Goal: Task Accomplishment & Management: Complete application form

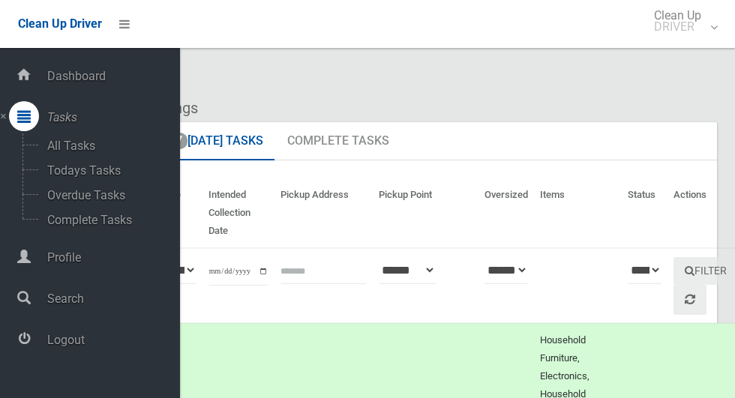
click at [68, 347] on span "Logout" at bounding box center [111, 340] width 137 height 14
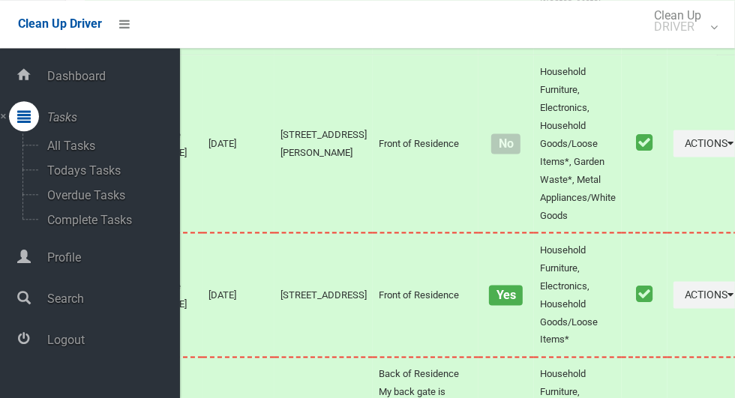
scroll to position [7015, 0]
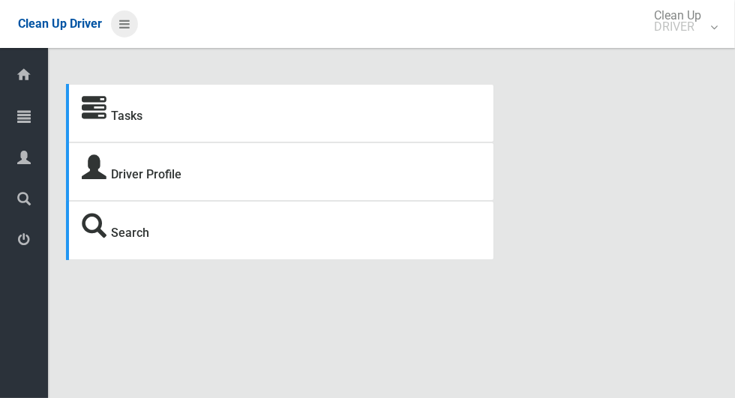
click at [119, 23] on icon at bounding box center [124, 24] width 11 height 26
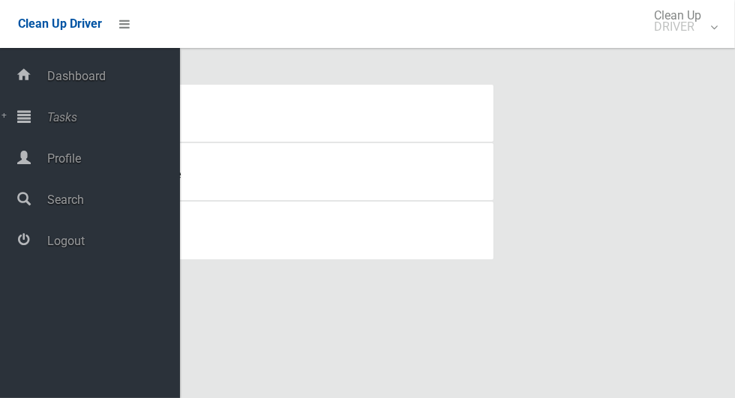
click at [70, 122] on span "Tasks" at bounding box center [111, 117] width 137 height 14
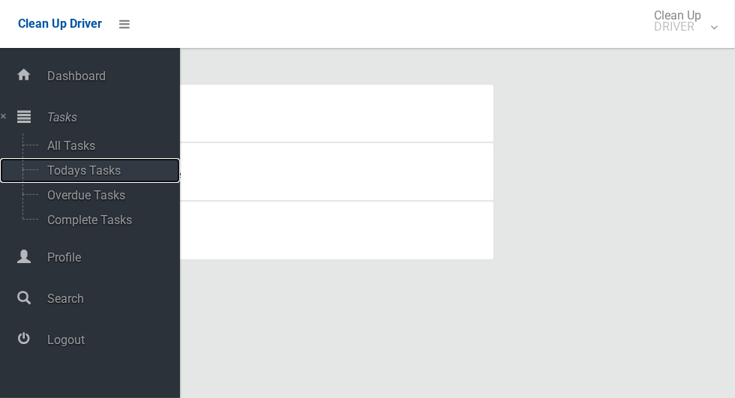
click at [75, 173] on span "Todays Tasks" at bounding box center [105, 171] width 125 height 14
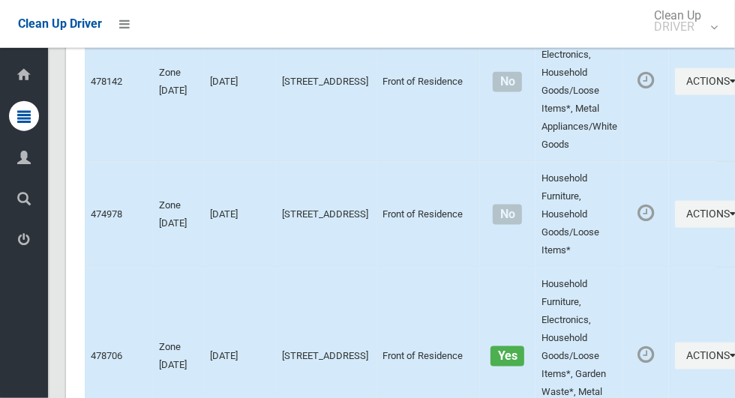
scroll to position [8388, 0]
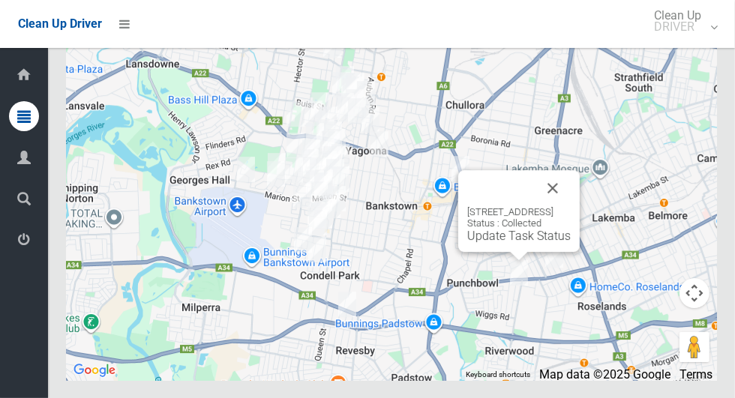
click at [571, 206] on button "Close" at bounding box center [553, 188] width 36 height 36
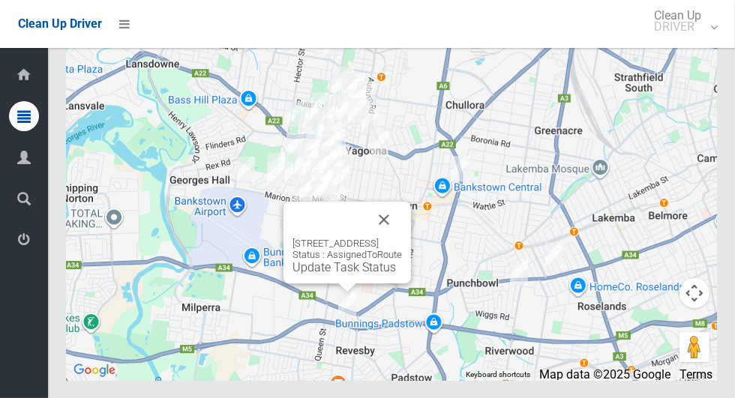
click at [402, 238] on button "Close" at bounding box center [384, 220] width 36 height 36
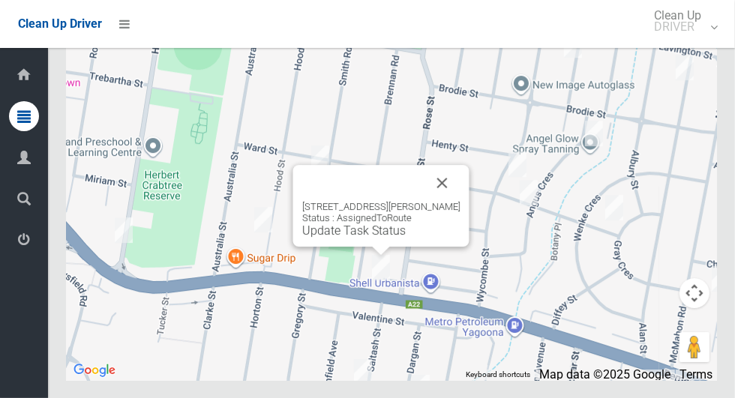
click at [458, 201] on button "Close" at bounding box center [443, 183] width 36 height 36
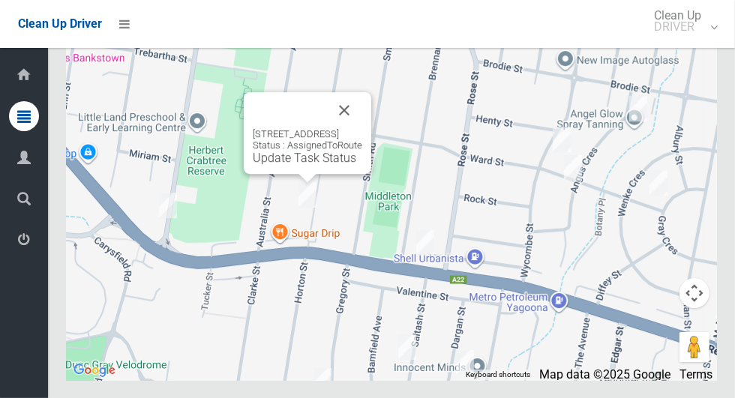
click at [362, 128] on button "Close" at bounding box center [344, 110] width 36 height 36
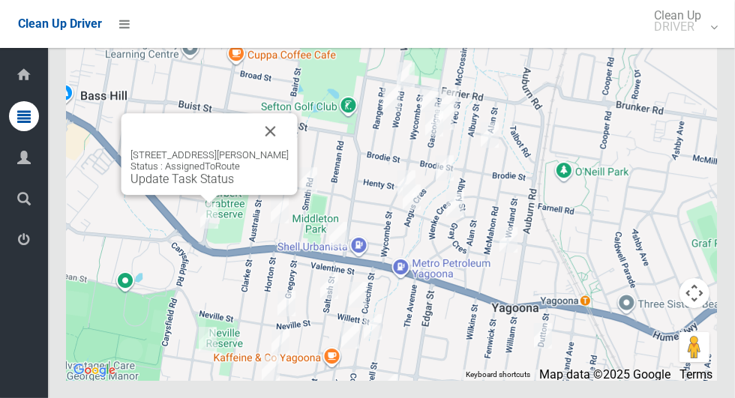
click at [265, 149] on button "Close" at bounding box center [271, 131] width 36 height 36
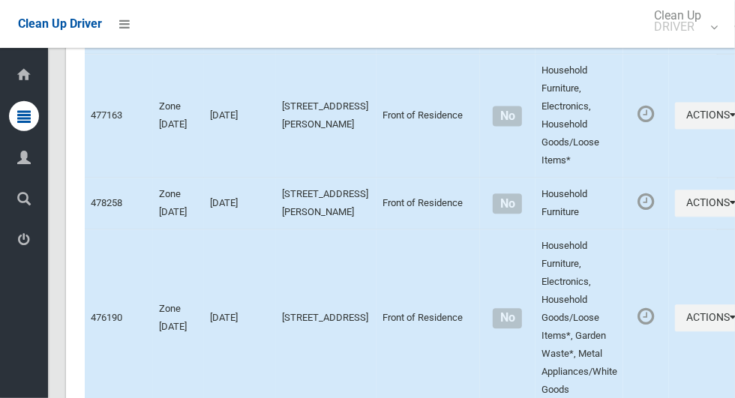
scroll to position [0, 0]
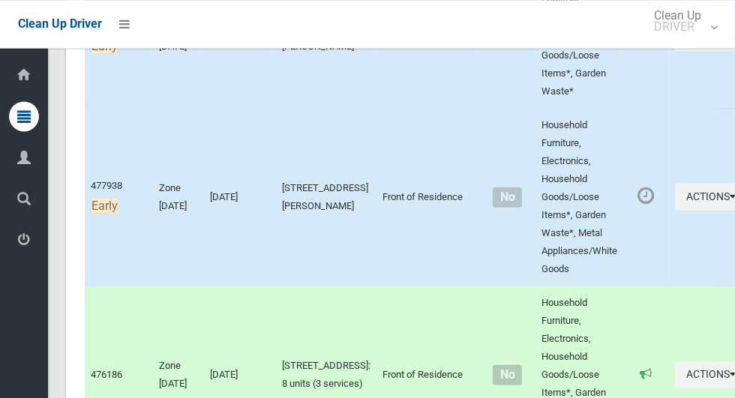
scroll to position [663, 0]
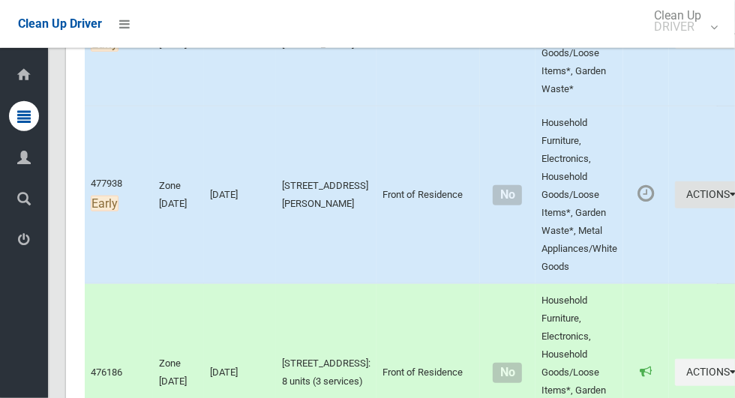
click at [688, 209] on button "Actions" at bounding box center [711, 196] width 72 height 28
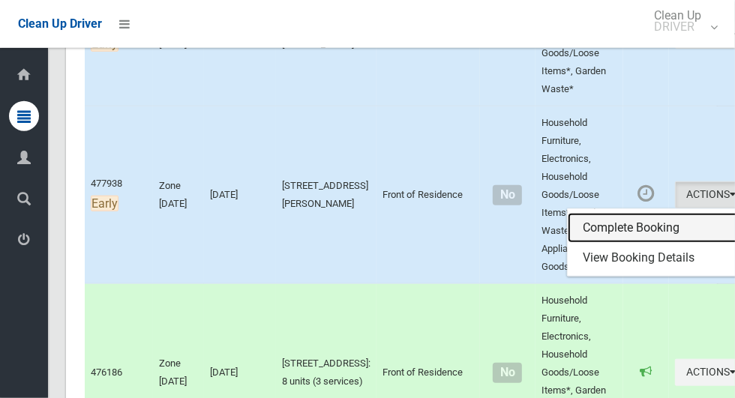
click at [586, 243] on link "Complete Booking" at bounding box center [657, 228] width 179 height 30
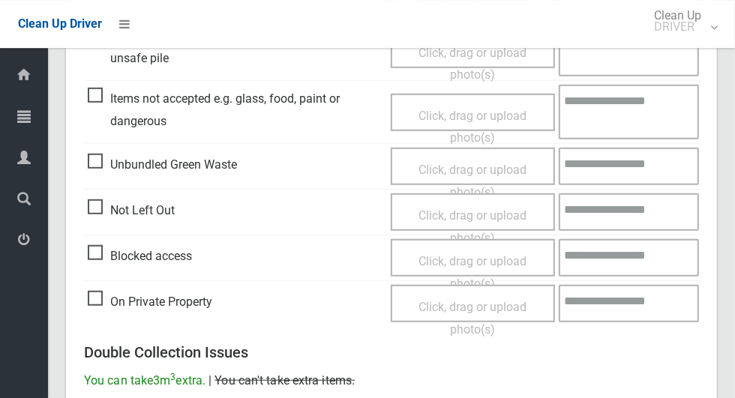
scroll to position [507, 0]
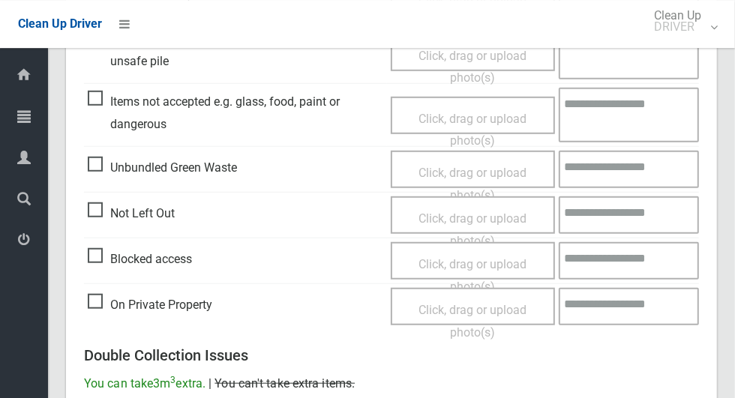
click at [470, 216] on span "Click, drag or upload photo(s)" at bounding box center [473, 230] width 108 height 37
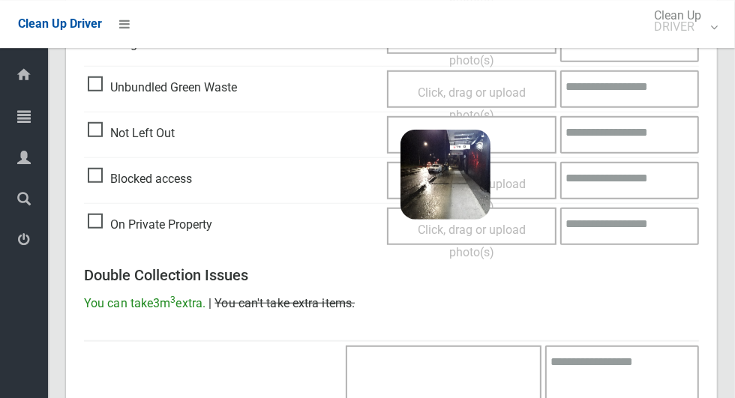
scroll to position [966, 0]
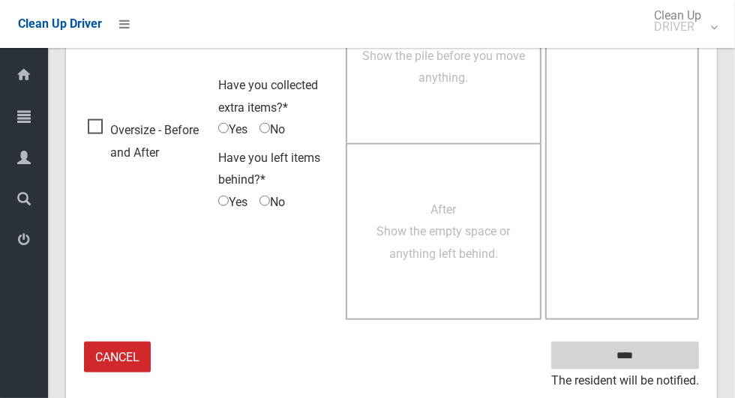
click at [621, 347] on input "****" at bounding box center [625, 356] width 148 height 28
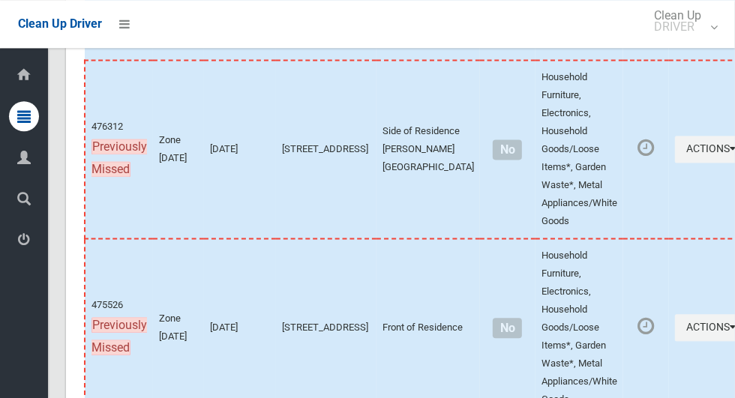
scroll to position [8388, 0]
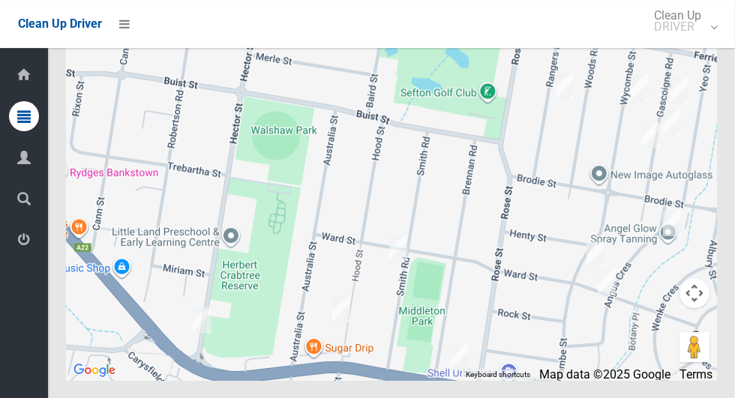
click at [367, 323] on div at bounding box center [391, 192] width 651 height 375
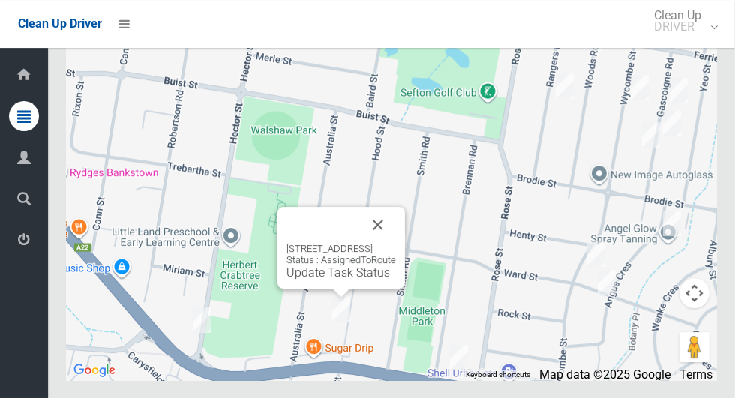
click at [405, 259] on div "80 Hood Street, YAGOONA NSW 2199 Status : AssignedToRoute Update Task Status" at bounding box center [342, 248] width 128 height 82
click at [396, 243] on button "Close" at bounding box center [378, 225] width 36 height 36
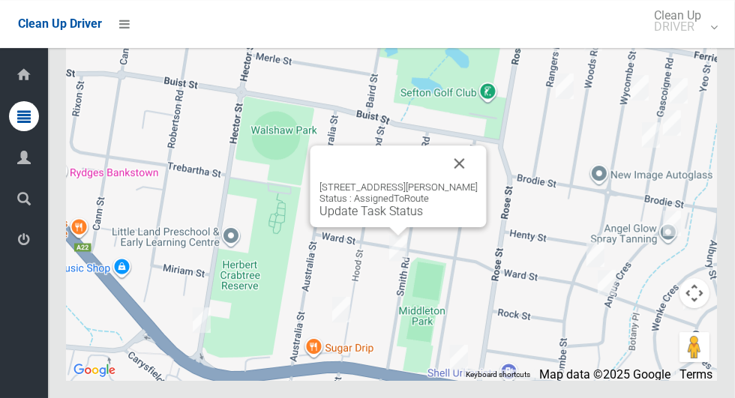
click at [527, 229] on div "46 Smith Road, YAGOONA NSW 2199 Status : AssignedToRoute Update Task Status" at bounding box center [391, 192] width 651 height 375
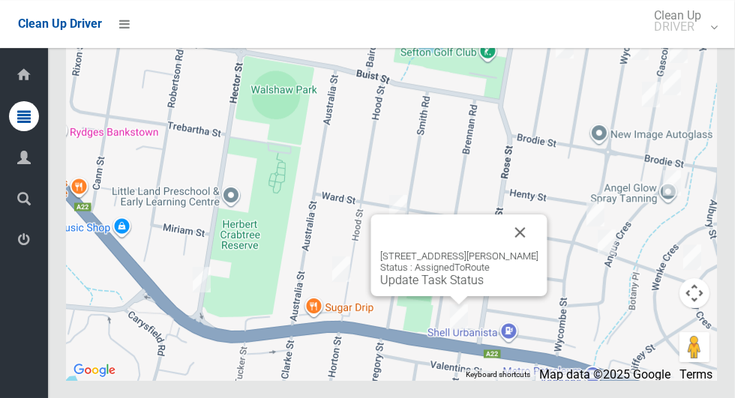
click at [539, 251] on button "Close" at bounding box center [521, 233] width 36 height 36
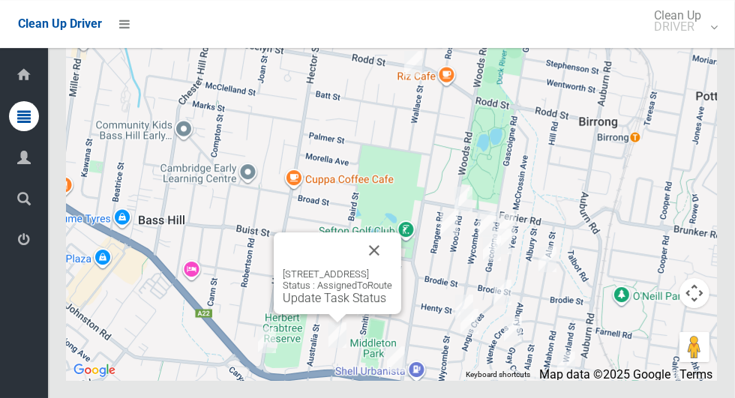
click at [392, 269] on button "Close" at bounding box center [374, 251] width 36 height 36
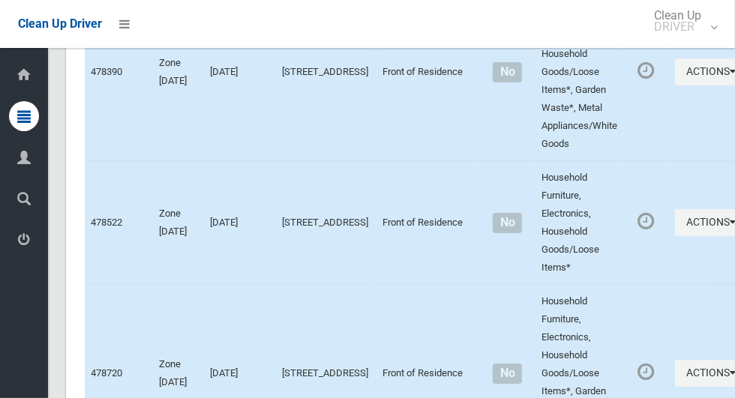
scroll to position [5722, 0]
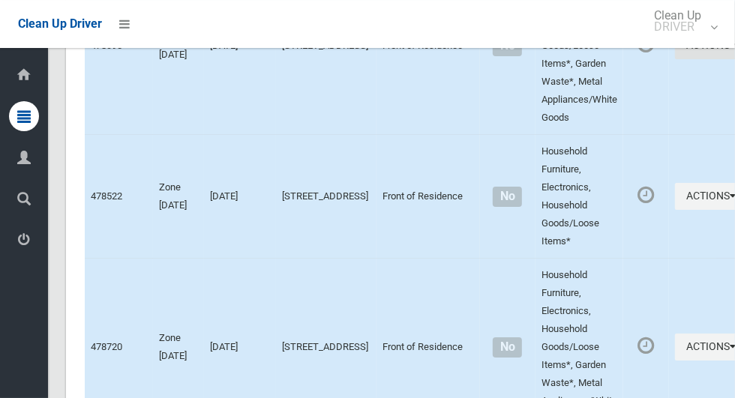
click at [675, 60] on button "Actions" at bounding box center [711, 46] width 72 height 28
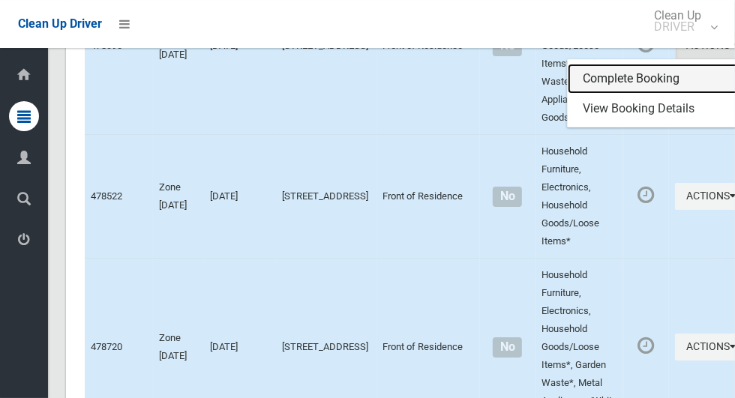
click at [620, 94] on link "Complete Booking" at bounding box center [657, 79] width 179 height 30
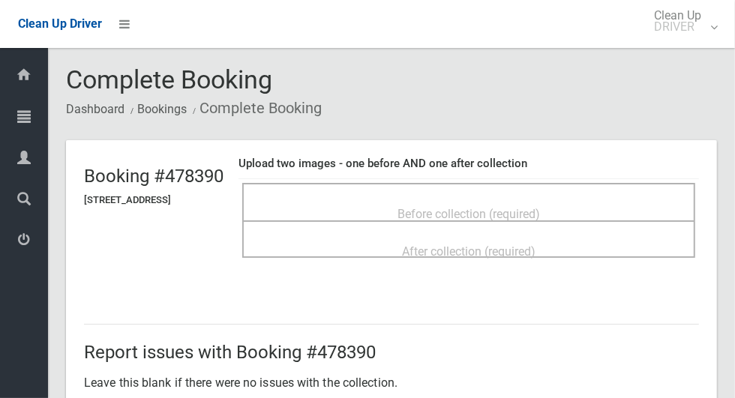
click at [489, 207] on span "Before collection (required)" at bounding box center [469, 214] width 143 height 14
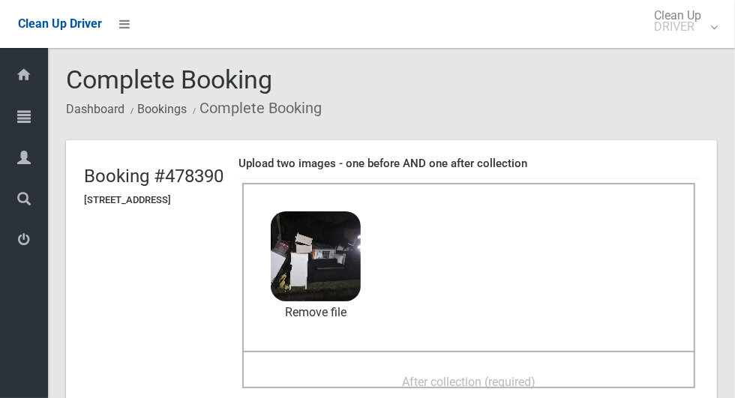
click at [448, 378] on span "After collection (required)" at bounding box center [469, 382] width 134 height 14
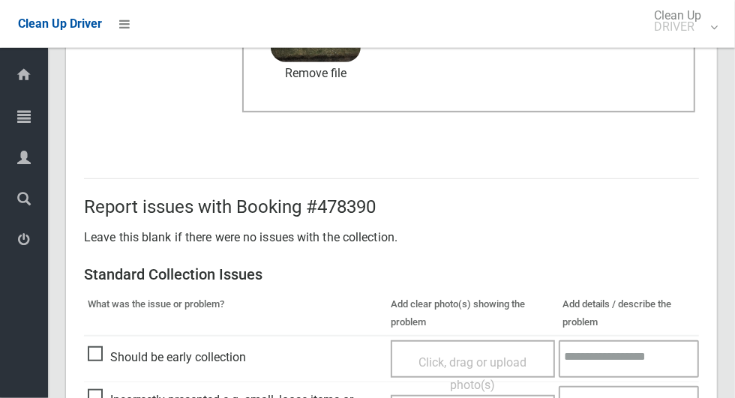
scroll to position [1227, 0]
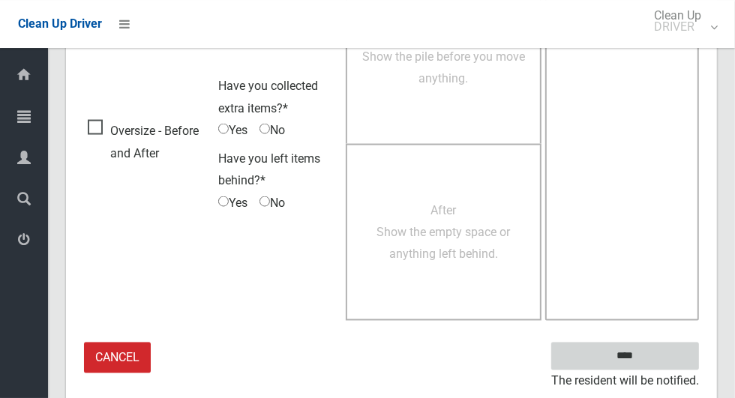
click at [628, 350] on input "****" at bounding box center [625, 357] width 148 height 28
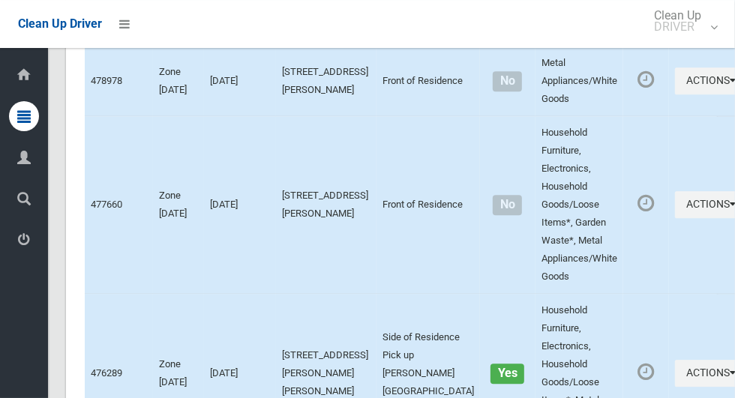
scroll to position [8388, 0]
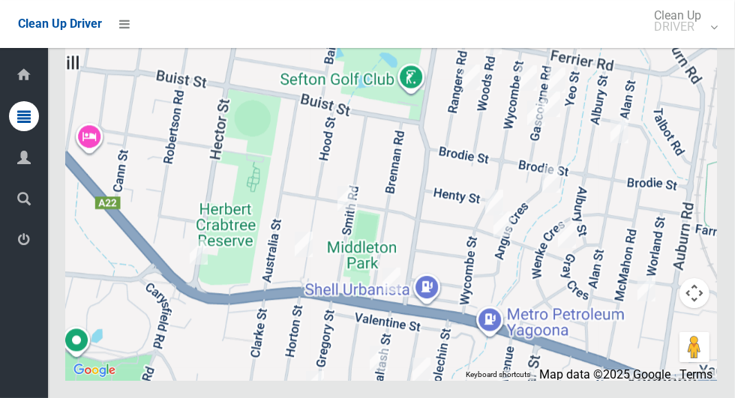
click at [347, 258] on div at bounding box center [391, 192] width 651 height 375
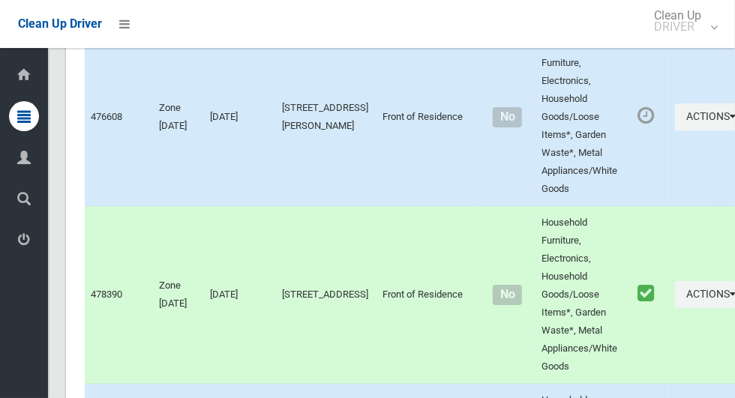
scroll to position [5471, 0]
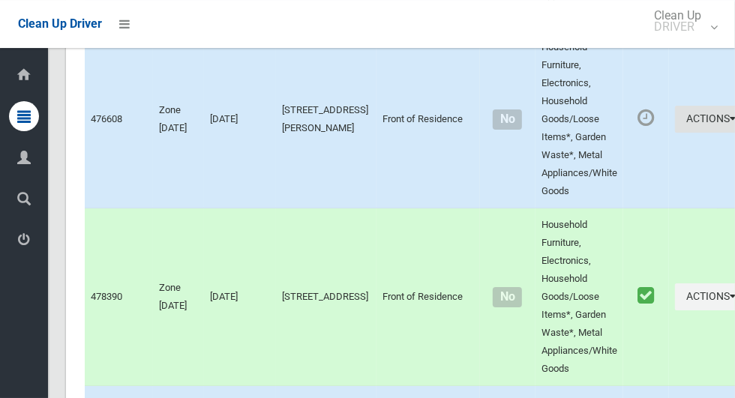
click at [675, 134] on button "Actions" at bounding box center [711, 120] width 72 height 28
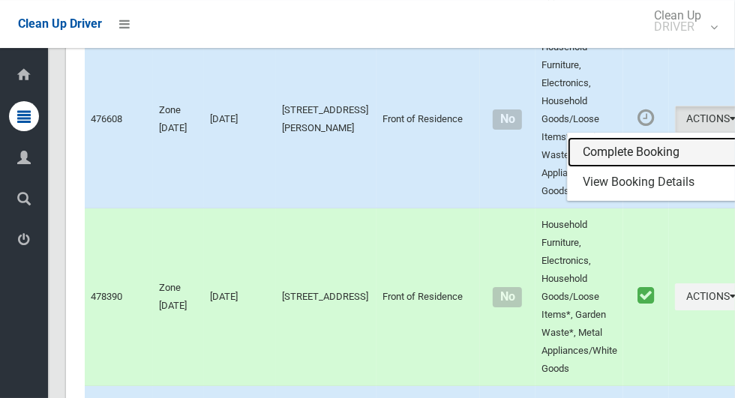
click at [599, 167] on link "Complete Booking" at bounding box center [657, 152] width 179 height 30
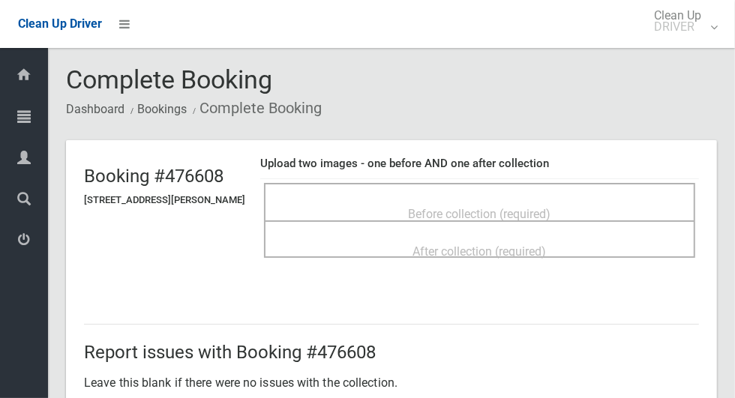
click at [539, 207] on span "Before collection (required)" at bounding box center [480, 214] width 143 height 14
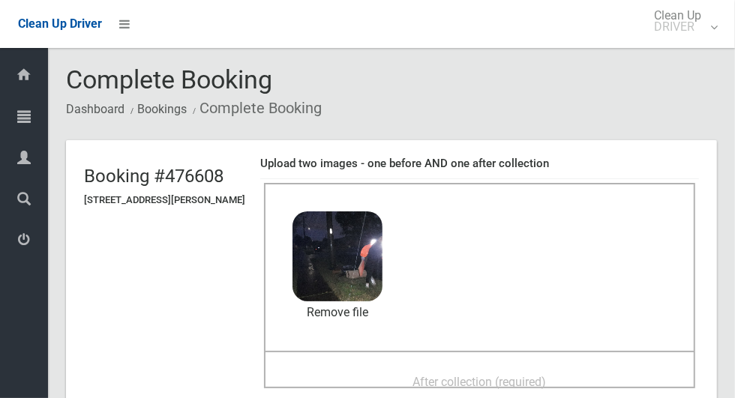
click at [440, 377] on span "After collection (required)" at bounding box center [480, 382] width 134 height 14
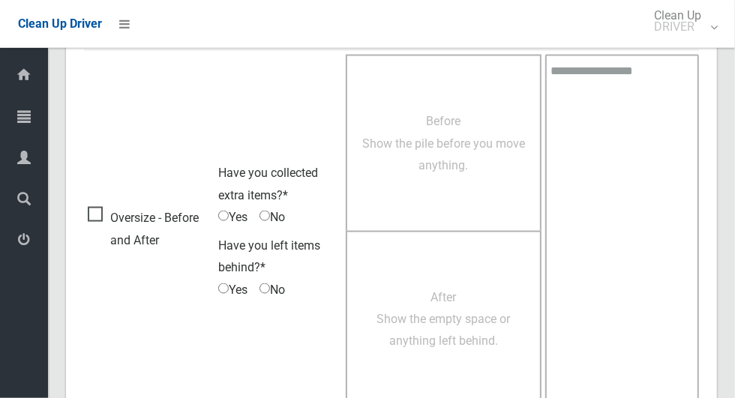
scroll to position [1227, 0]
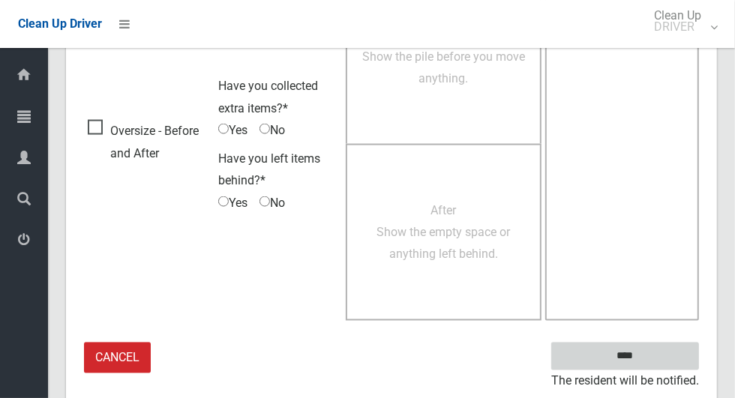
click at [632, 350] on input "****" at bounding box center [625, 357] width 148 height 28
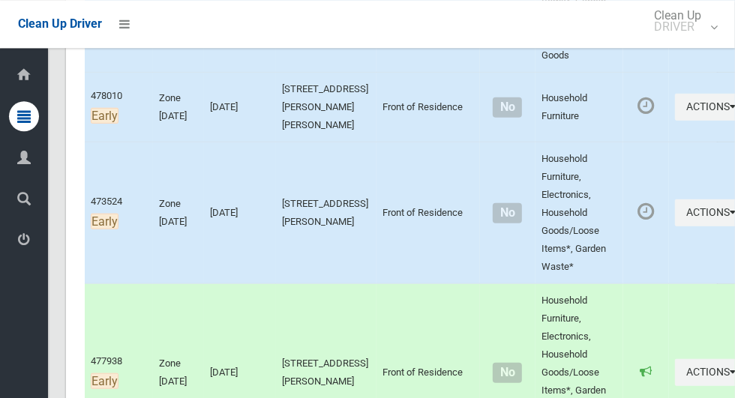
scroll to position [558, 0]
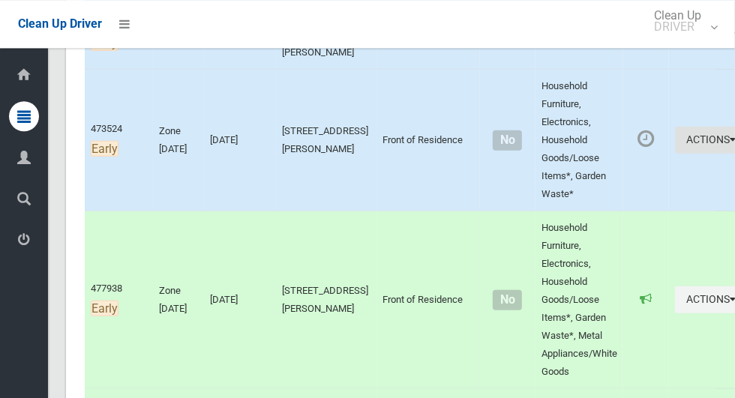
click at [675, 155] on button "Actions" at bounding box center [711, 141] width 72 height 28
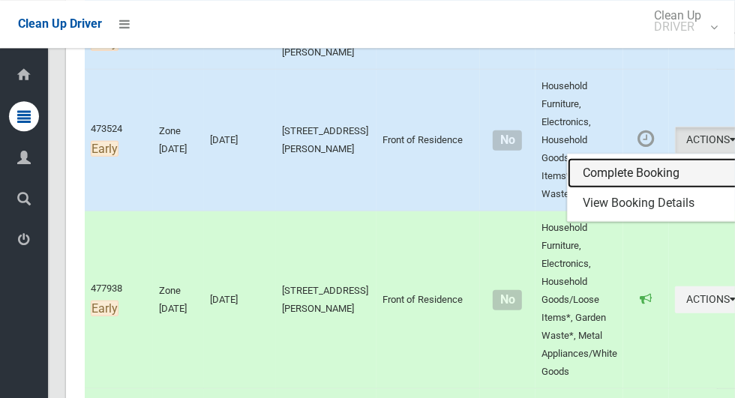
click at [620, 188] on link "Complete Booking" at bounding box center [657, 173] width 179 height 30
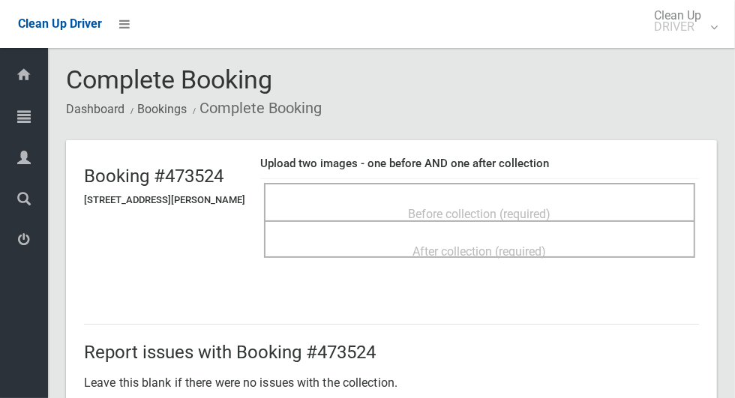
click at [541, 210] on span "Before collection (required)" at bounding box center [480, 214] width 143 height 14
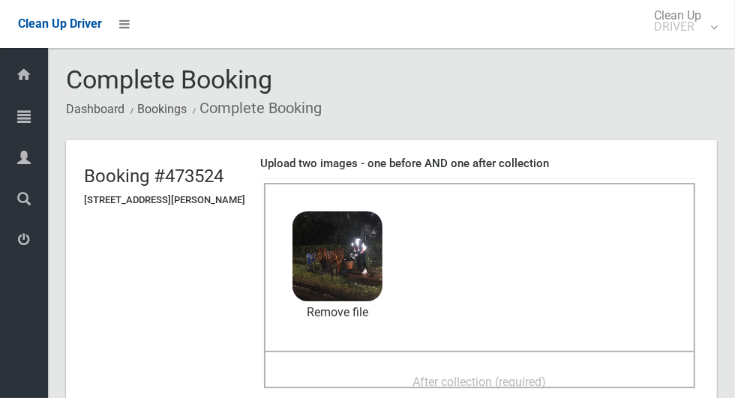
click at [465, 379] on span "After collection (required)" at bounding box center [480, 382] width 134 height 14
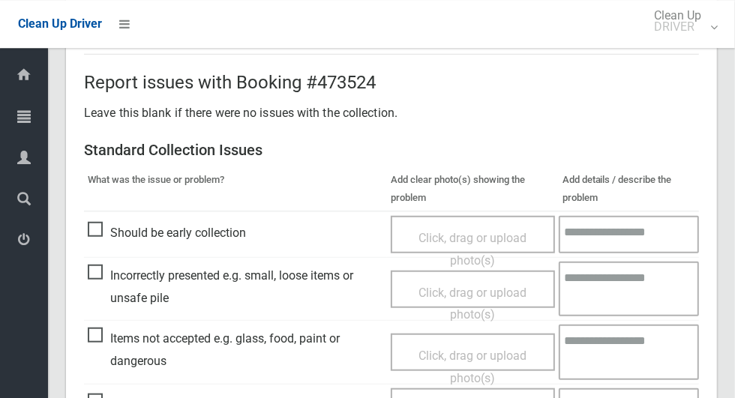
scroll to position [1227, 0]
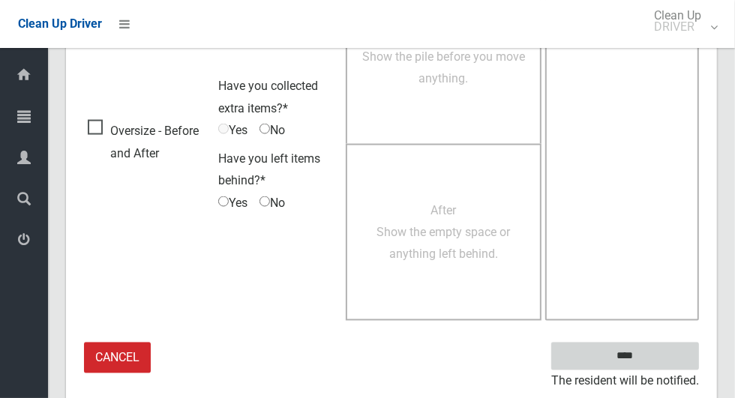
click at [627, 352] on input "****" at bounding box center [625, 357] width 148 height 28
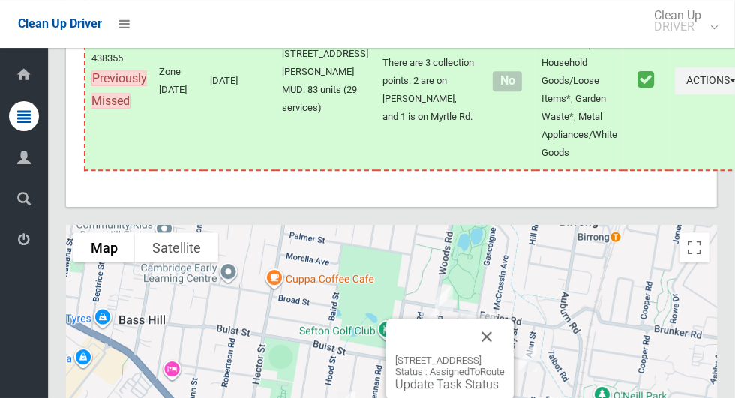
scroll to position [8389, 0]
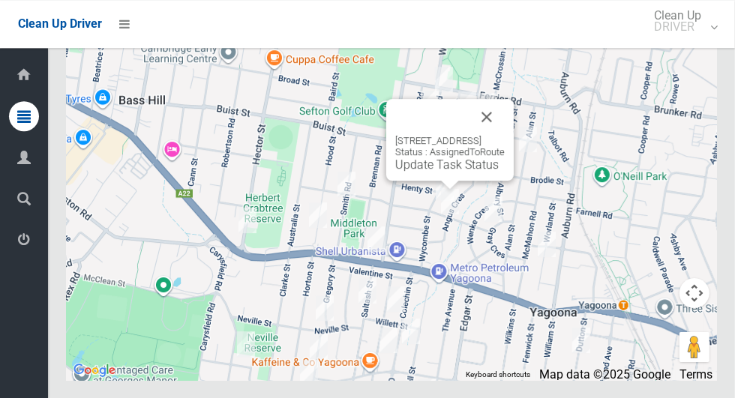
click at [556, 341] on div "42 Angus Crescent, YAGOONA NSW 2199 Status : AssignedToRoute Update Task Status" at bounding box center [391, 192] width 651 height 375
click at [505, 135] on button "Close" at bounding box center [487, 117] width 36 height 36
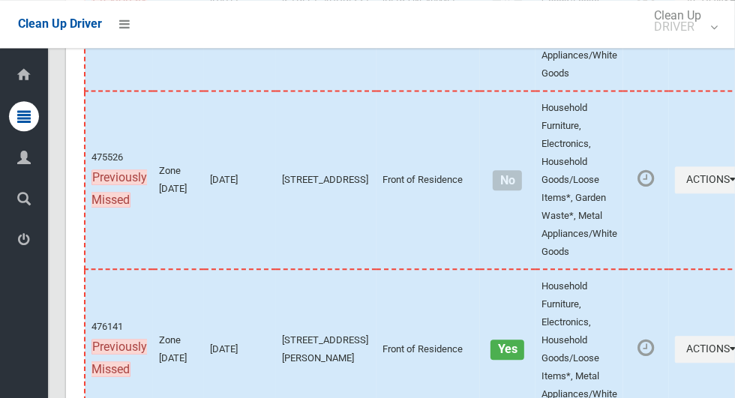
scroll to position [7594, 0]
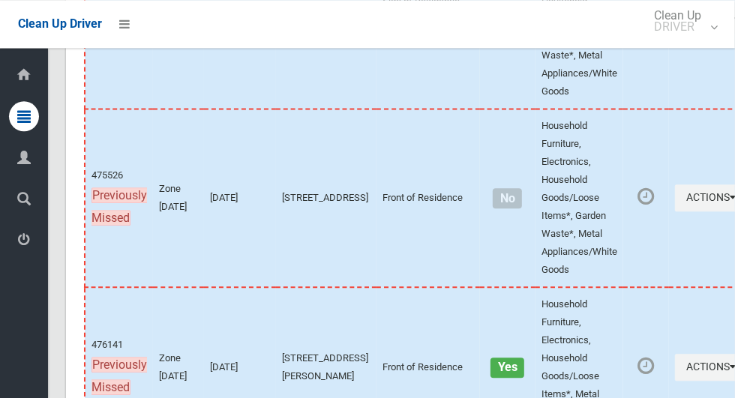
click at [675, 34] on button "Actions" at bounding box center [711, 20] width 72 height 28
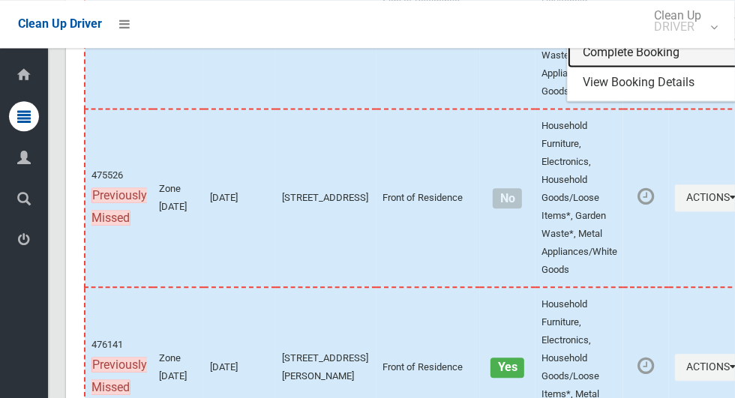
click at [610, 68] on link "Complete Booking" at bounding box center [657, 53] width 179 height 30
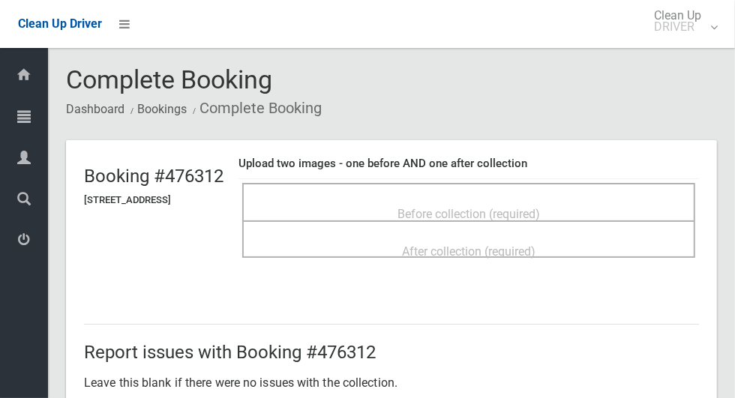
click at [533, 209] on span "Before collection (required)" at bounding box center [469, 214] width 143 height 14
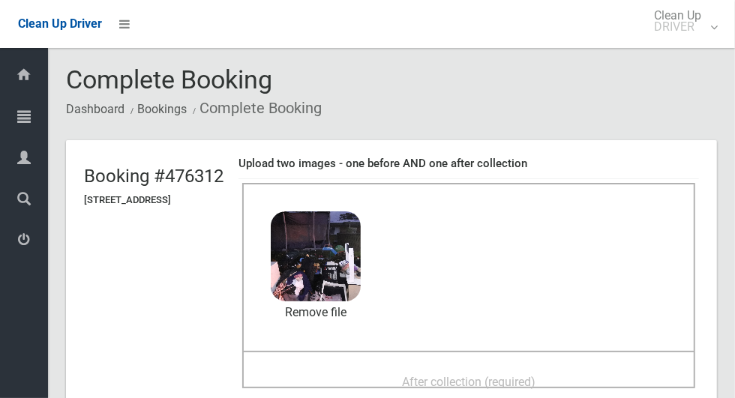
click at [467, 379] on span "After collection (required)" at bounding box center [469, 382] width 134 height 14
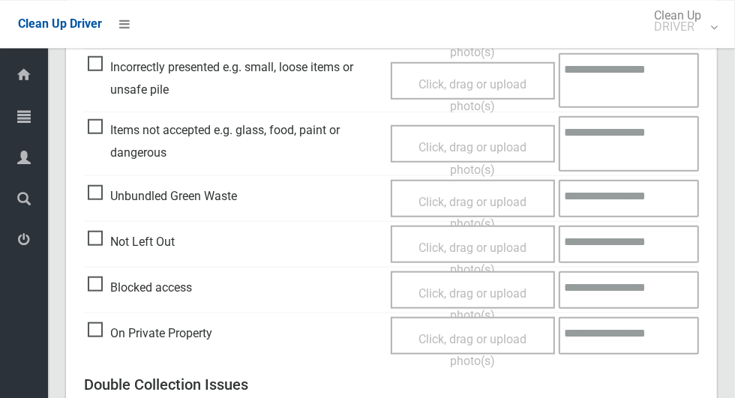
scroll to position [1227, 0]
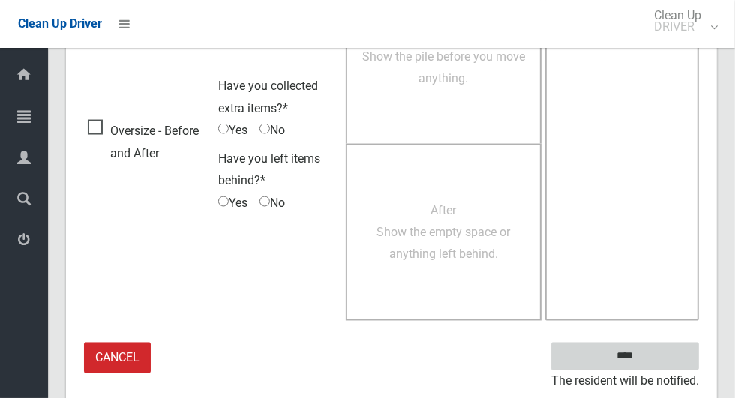
click at [649, 365] on input "****" at bounding box center [625, 357] width 148 height 28
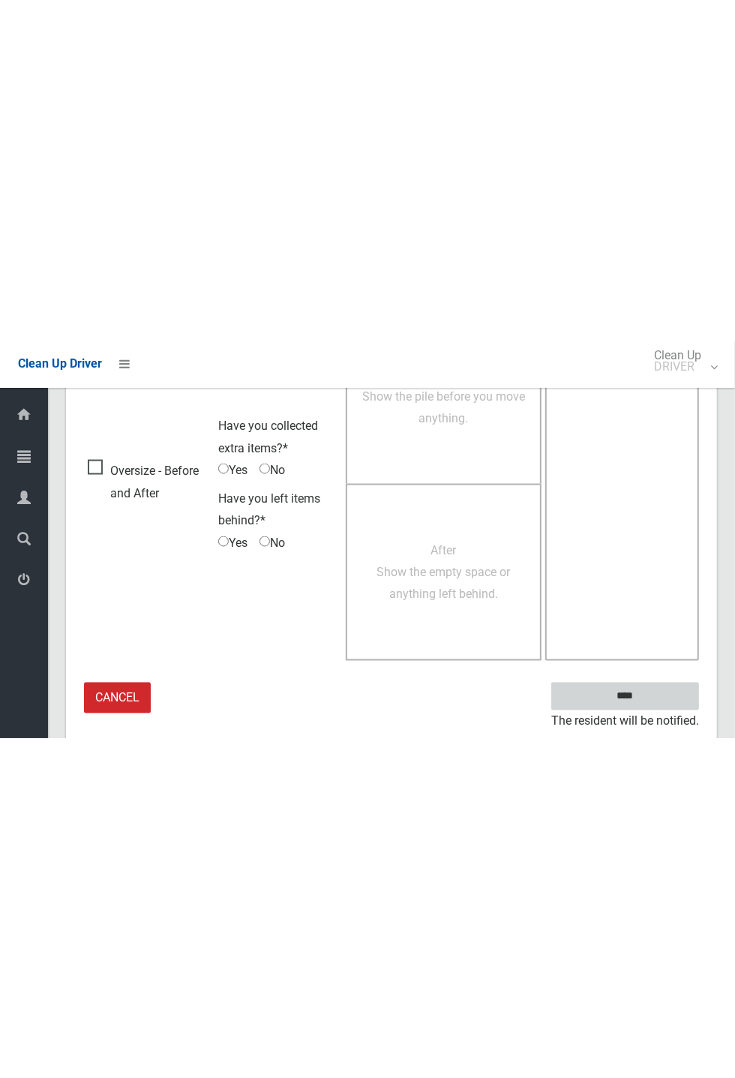
scroll to position [590, 0]
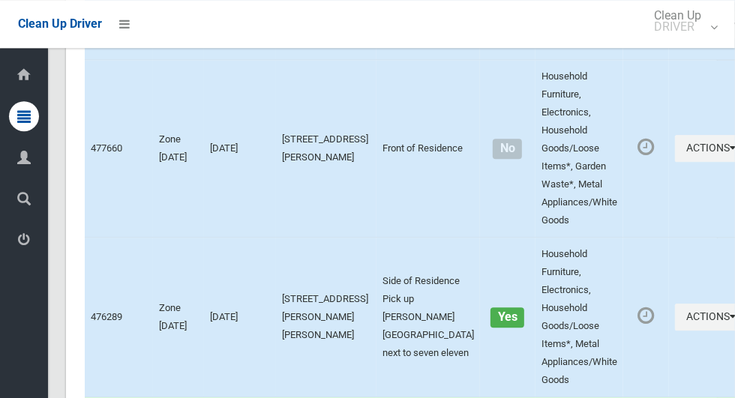
scroll to position [8388, 0]
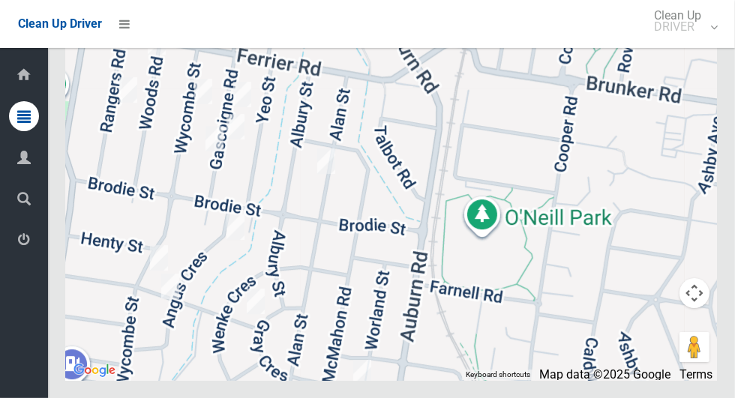
click at [194, 286] on div at bounding box center [391, 192] width 651 height 375
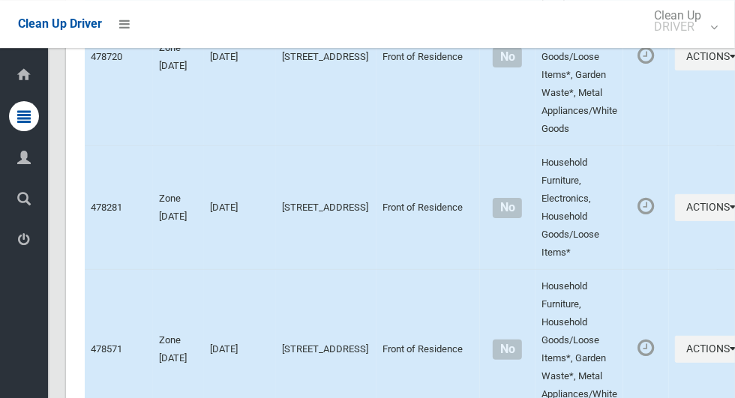
scroll to position [6014, 0]
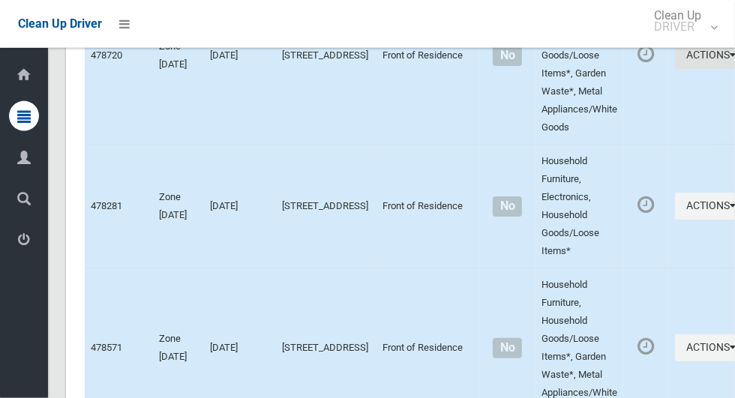
click at [730, 60] on icon "button" at bounding box center [733, 55] width 6 height 11
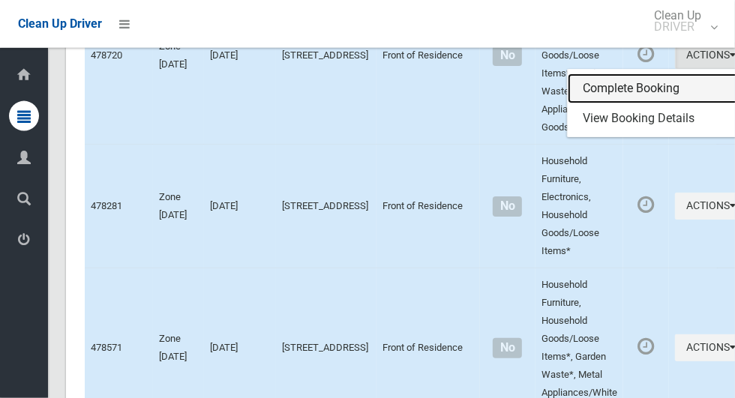
click at [615, 104] on link "Complete Booking" at bounding box center [657, 89] width 179 height 30
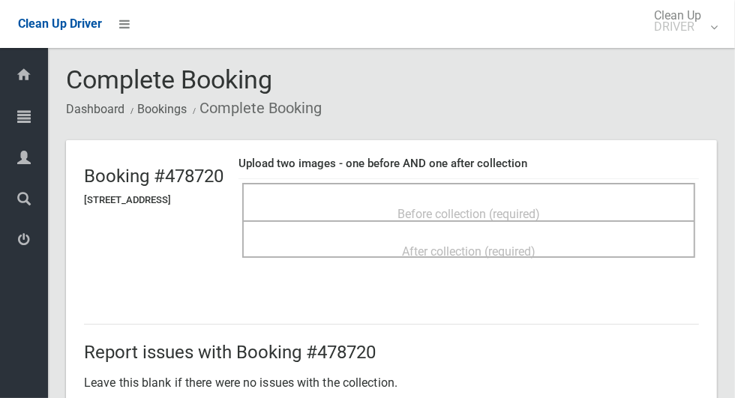
click at [540, 207] on span "Before collection (required)" at bounding box center [469, 214] width 143 height 14
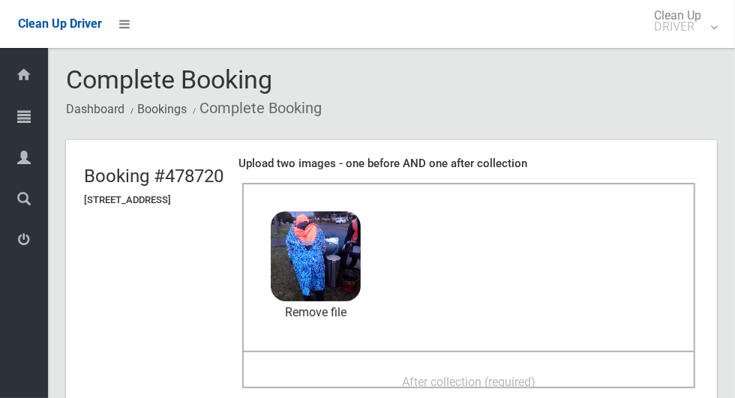
click at [494, 379] on span "After collection (required)" at bounding box center [469, 382] width 134 height 14
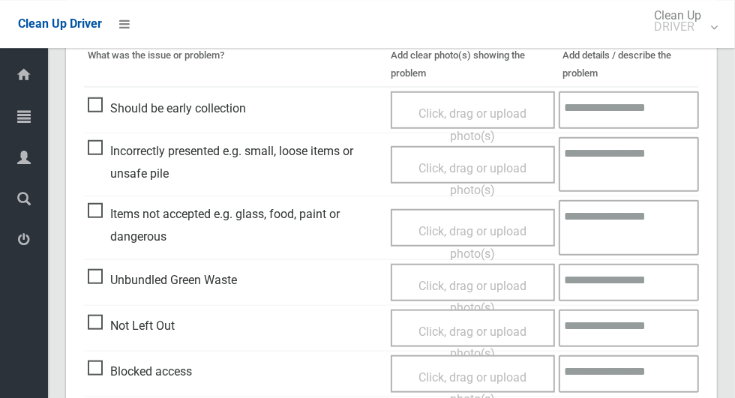
scroll to position [1227, 0]
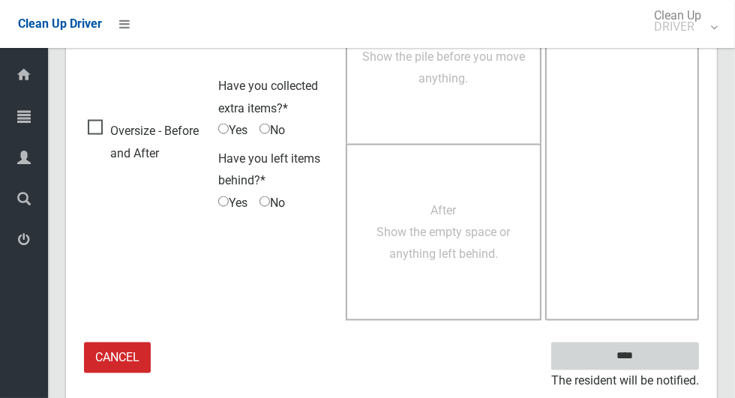
click at [651, 353] on input "****" at bounding box center [625, 357] width 148 height 28
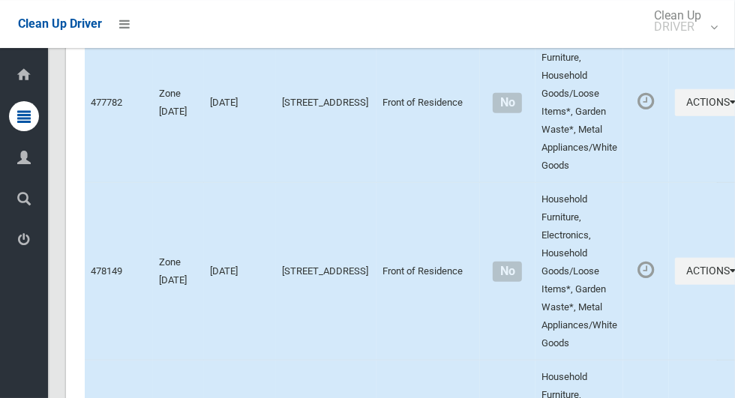
scroll to position [6543, 0]
click at [675, 116] on button "Actions" at bounding box center [711, 103] width 72 height 28
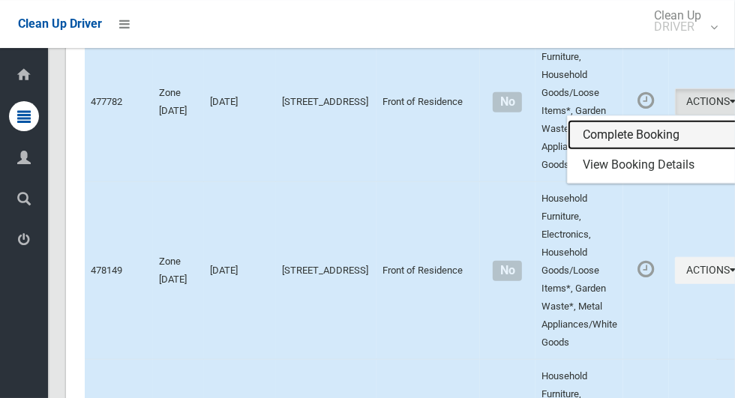
click at [598, 150] on link "Complete Booking" at bounding box center [657, 135] width 179 height 30
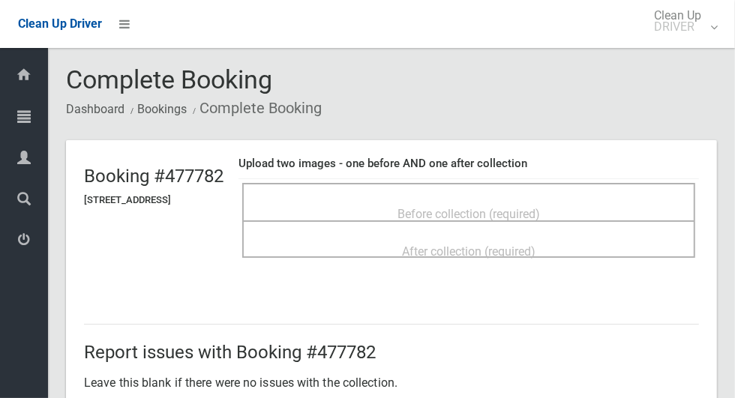
click at [479, 207] on span "Before collection (required)" at bounding box center [469, 214] width 143 height 14
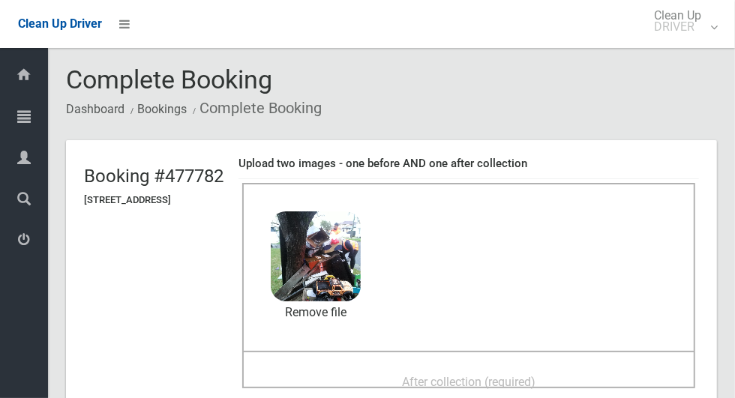
click at [395, 373] on div "After collection (required)" at bounding box center [469, 382] width 420 height 28
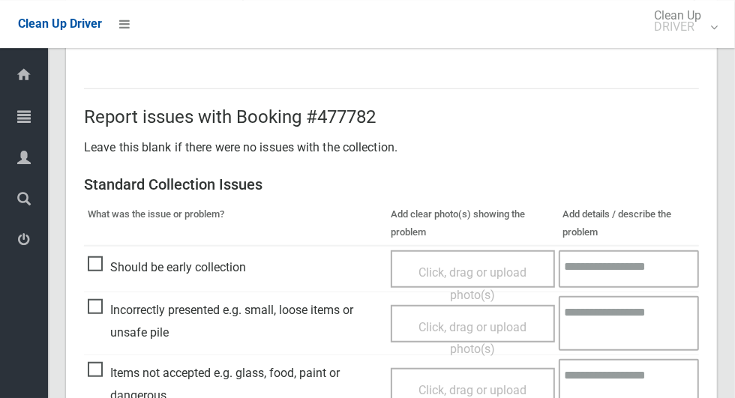
scroll to position [1227, 0]
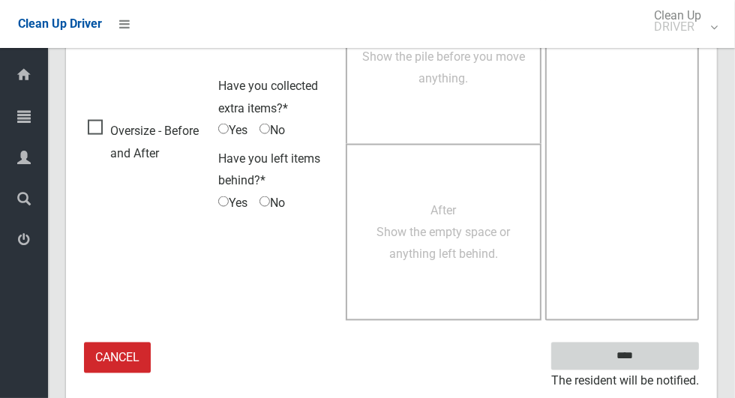
click at [643, 365] on input "****" at bounding box center [625, 357] width 148 height 28
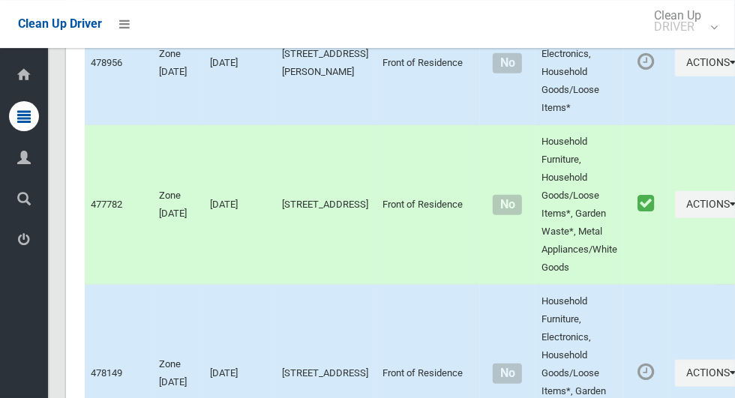
scroll to position [6441, 0]
click at [730, 67] on icon "button" at bounding box center [733, 61] width 6 height 11
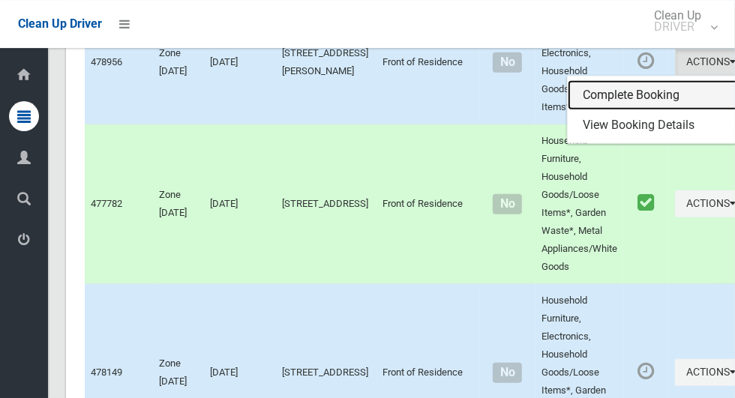
click at [624, 110] on link "Complete Booking" at bounding box center [657, 95] width 179 height 30
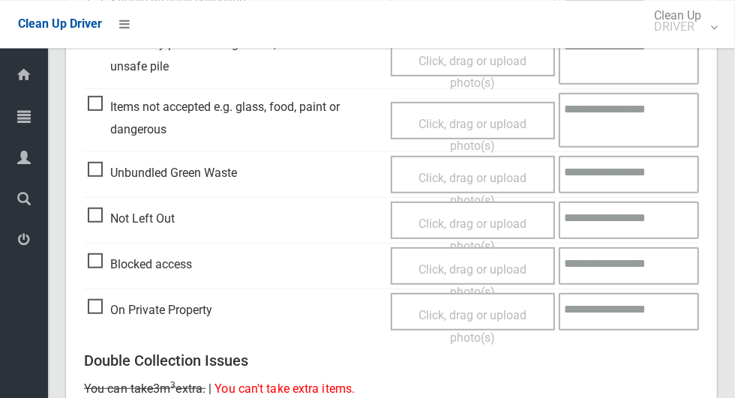
scroll to position [512, 0]
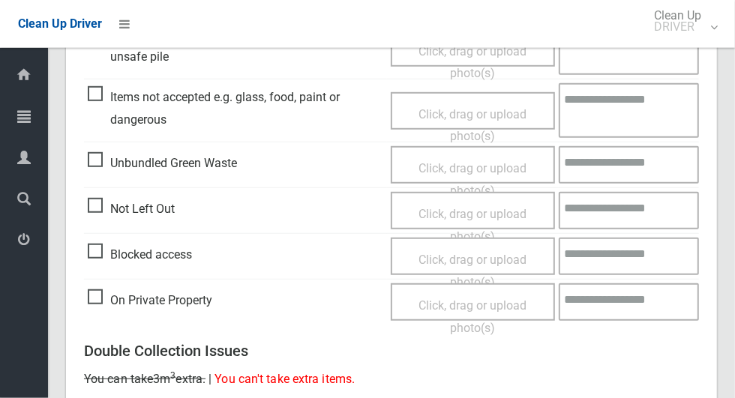
click at [497, 207] on span "Click, drag or upload photo(s)" at bounding box center [473, 225] width 108 height 37
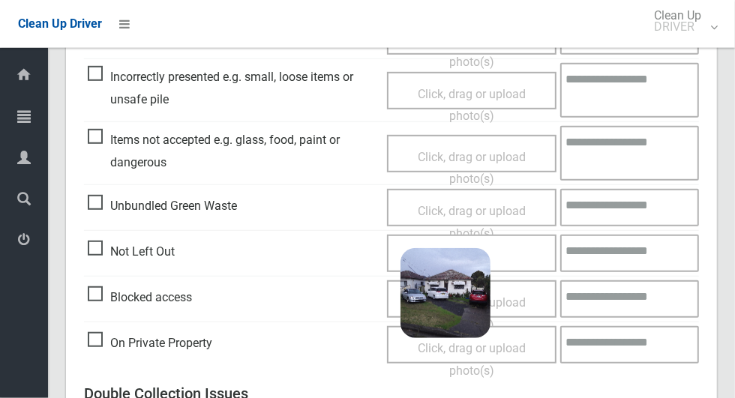
scroll to position [486, 0]
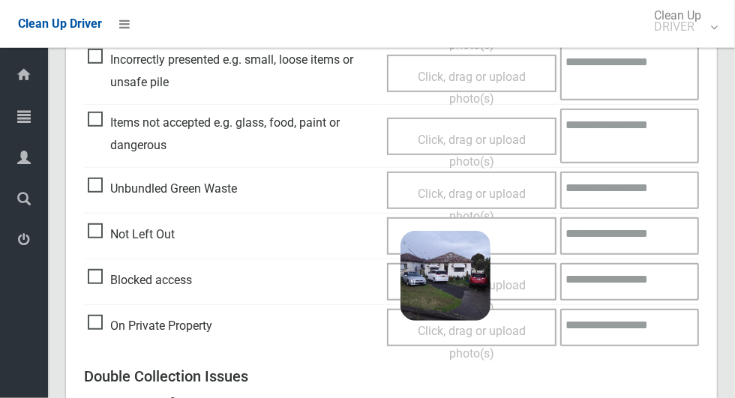
click at [464, 278] on span "2025-08-1906.38.144933050900917460189.jpg" at bounding box center [543, 285] width 266 height 16
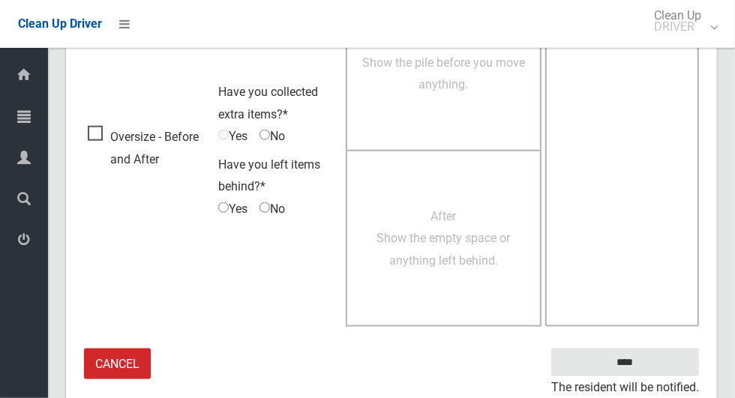
scroll to position [966, 0]
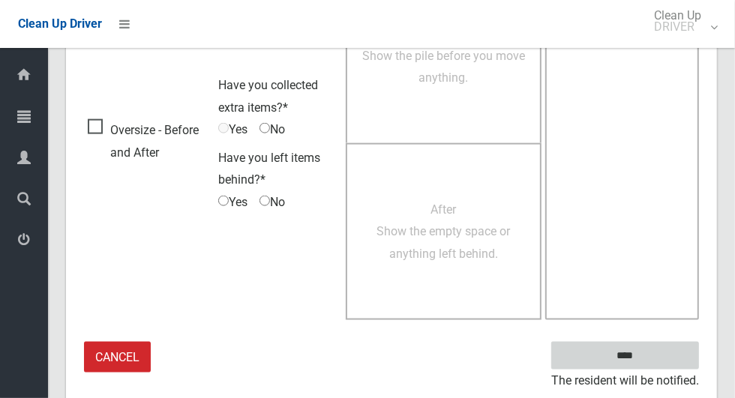
click at [621, 349] on input "****" at bounding box center [625, 356] width 148 height 28
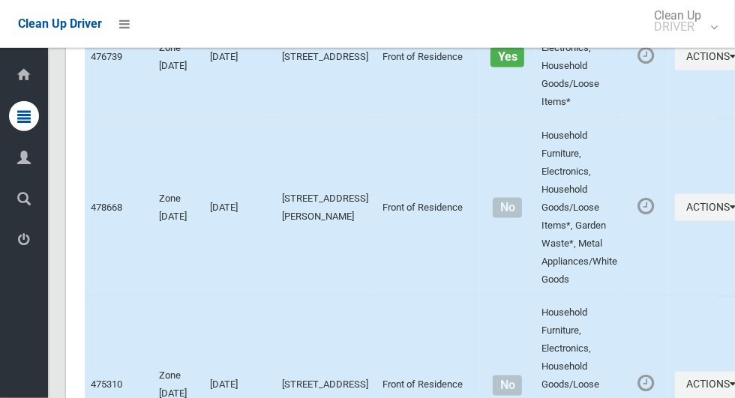
scroll to position [8388, 0]
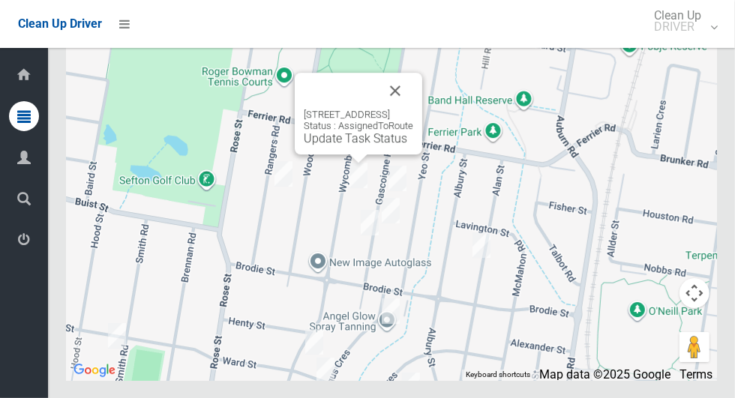
click at [413, 109] on button "Close" at bounding box center [395, 91] width 36 height 36
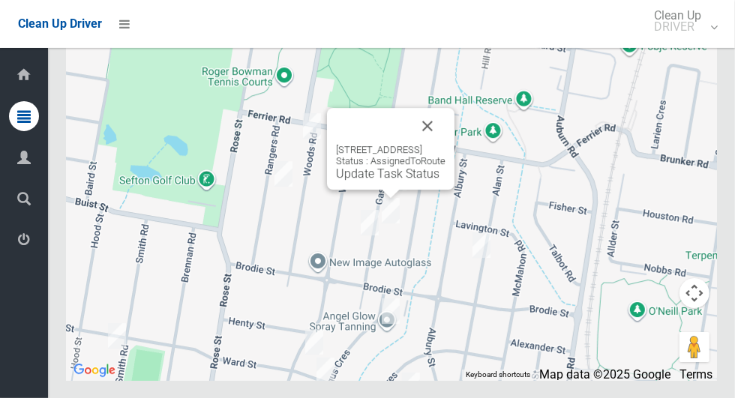
click at [446, 144] on button "Close" at bounding box center [428, 126] width 36 height 36
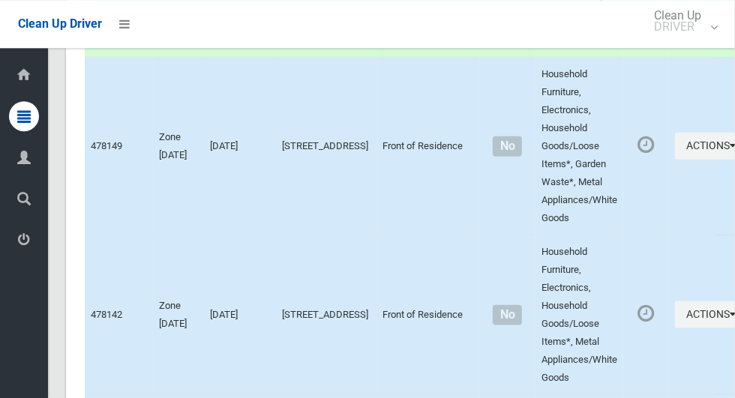
scroll to position [6671, 0]
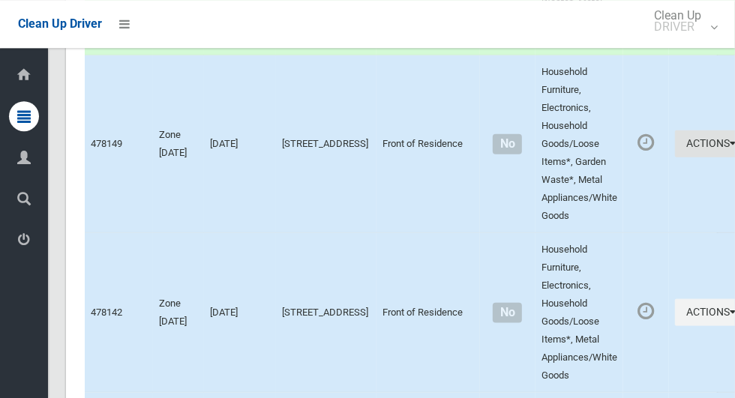
click at [675, 158] on button "Actions" at bounding box center [711, 144] width 72 height 28
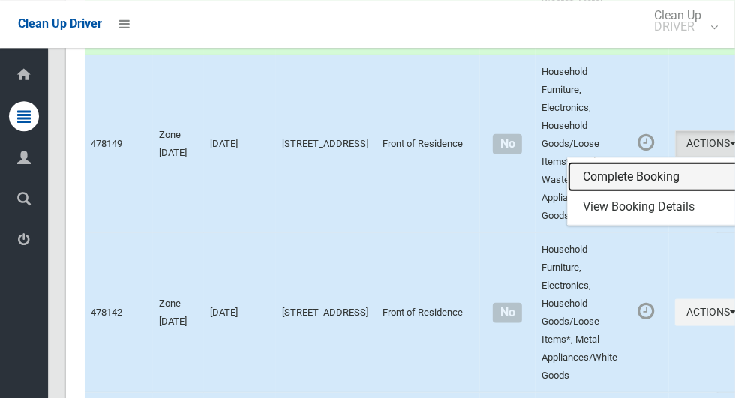
click at [593, 191] on link "Complete Booking" at bounding box center [657, 176] width 179 height 30
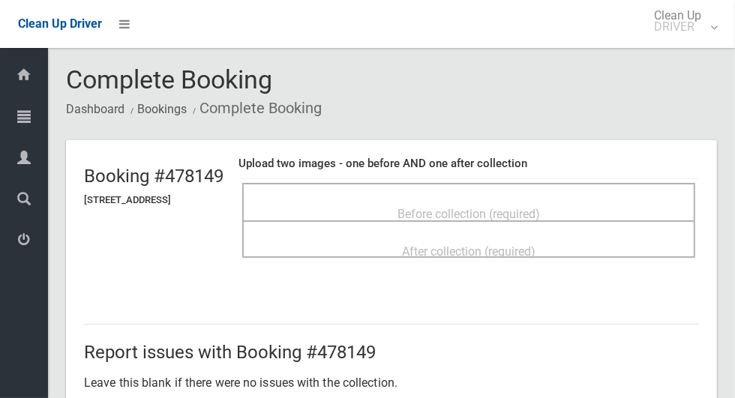
click at [504, 207] on span "Before collection (required)" at bounding box center [469, 214] width 143 height 14
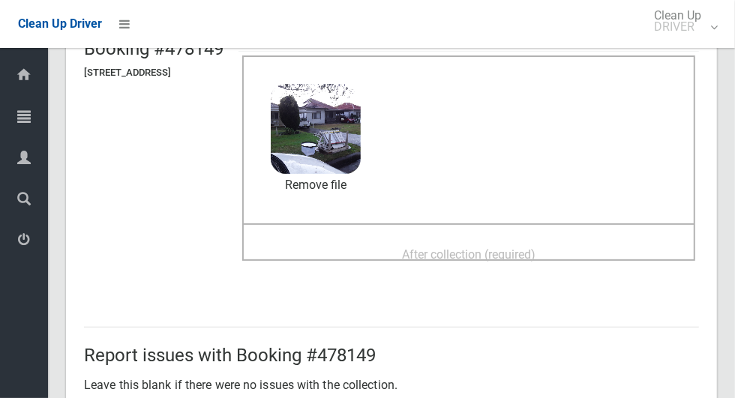
scroll to position [128, 0]
click at [508, 251] on span "After collection (required)" at bounding box center [469, 255] width 134 height 14
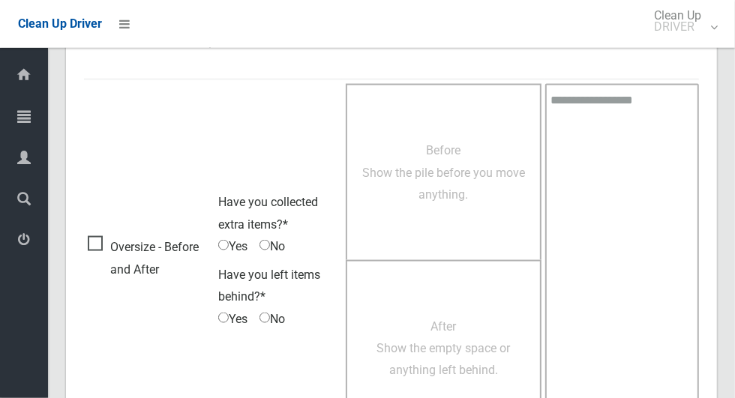
scroll to position [1227, 0]
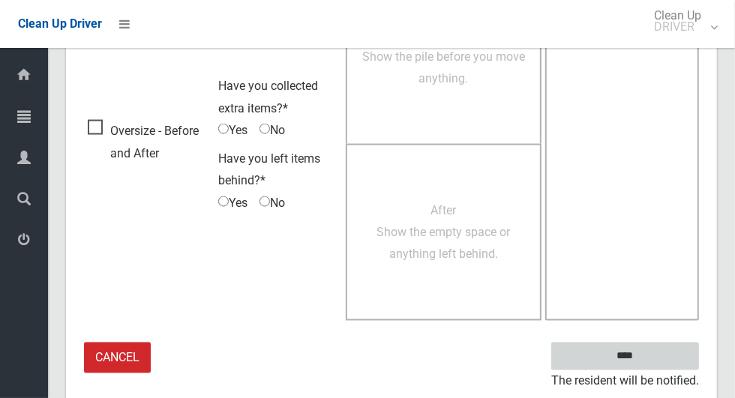
click at [638, 349] on input "****" at bounding box center [625, 357] width 148 height 28
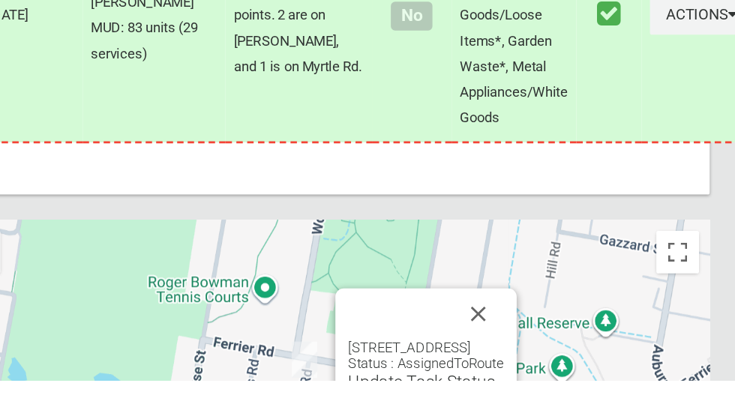
scroll to position [8389, 0]
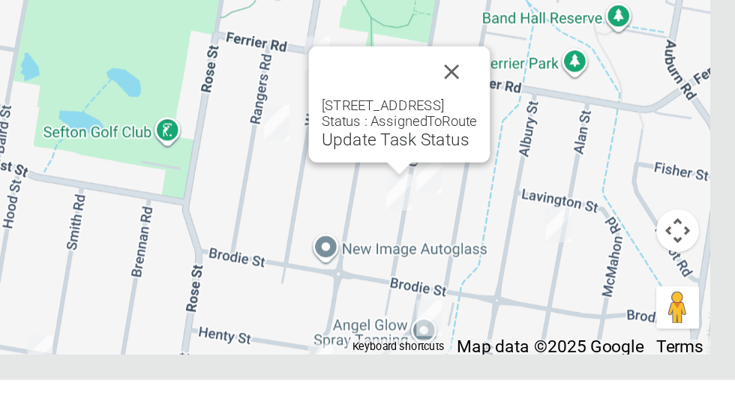
click at [554, 200] on button "Close" at bounding box center [536, 182] width 36 height 36
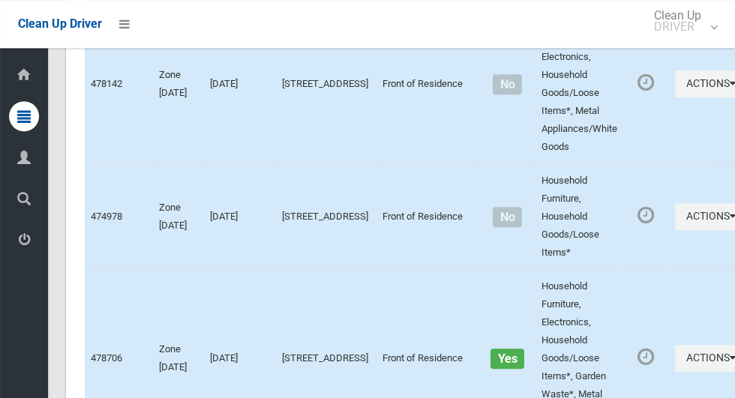
scroll to position [6903, 0]
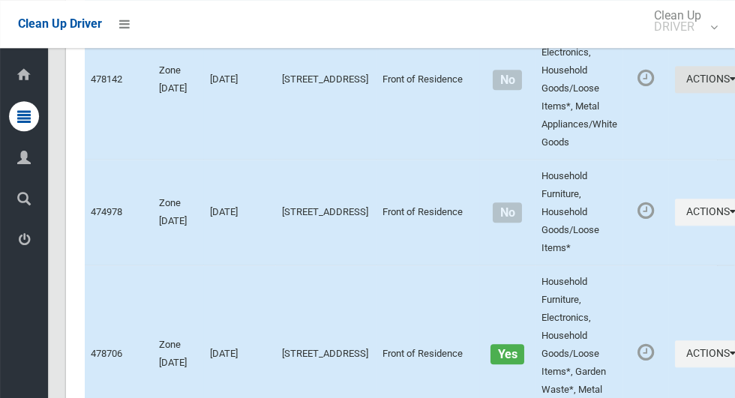
click at [675, 94] on button "Actions" at bounding box center [711, 80] width 72 height 28
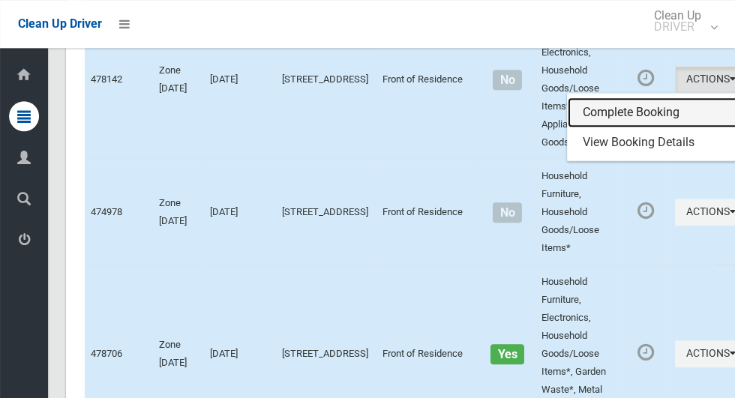
click at [569, 128] on link "Complete Booking" at bounding box center [657, 113] width 179 height 30
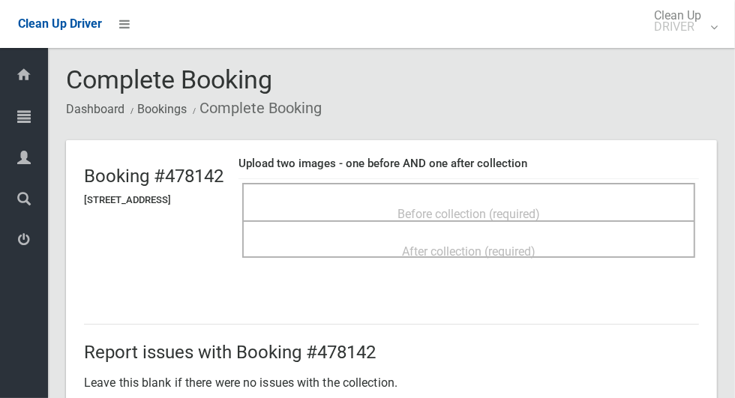
click at [540, 207] on span "Before collection (required)" at bounding box center [469, 214] width 143 height 14
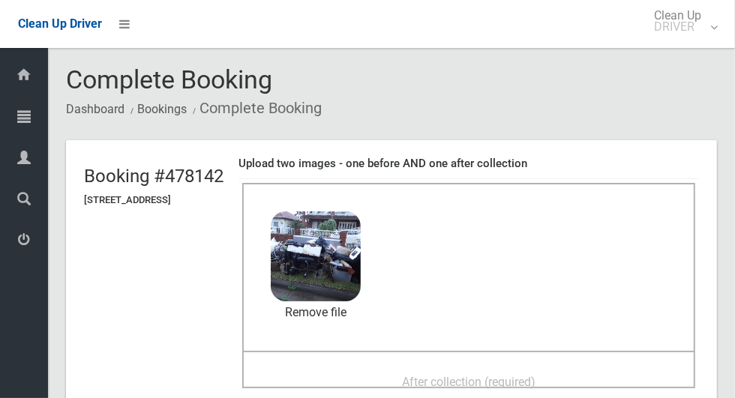
click at [454, 376] on span "After collection (required)" at bounding box center [469, 382] width 134 height 14
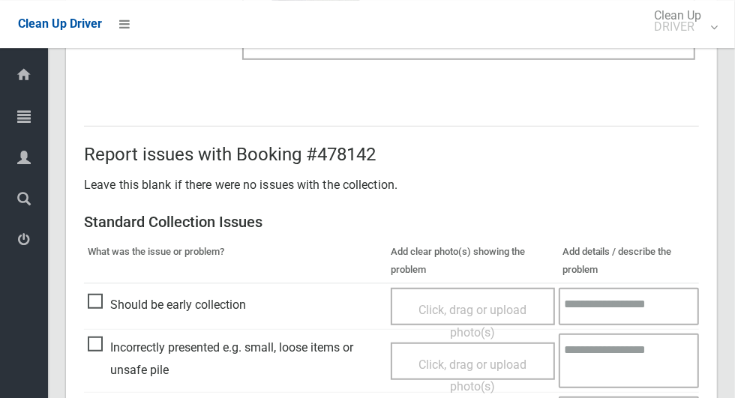
scroll to position [1227, 0]
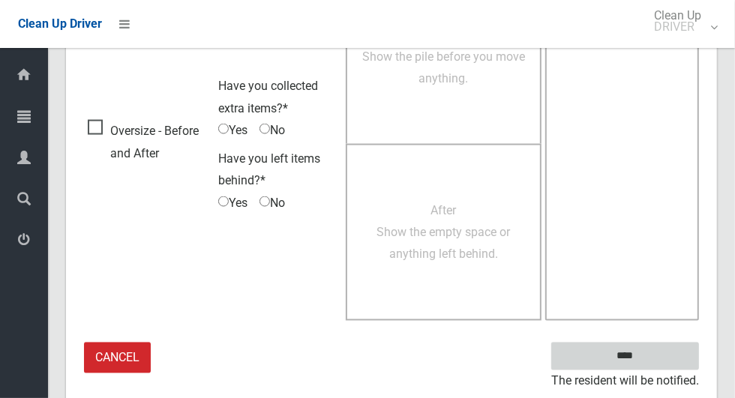
click at [651, 359] on input "****" at bounding box center [625, 357] width 148 height 28
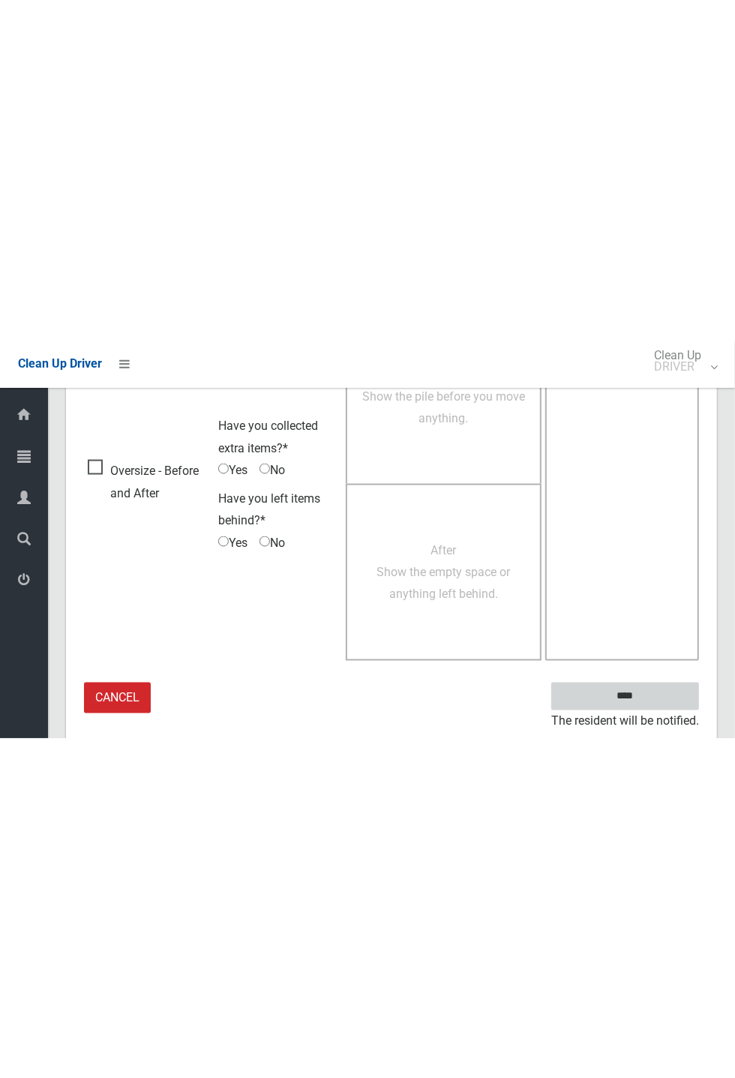
scroll to position [590, 0]
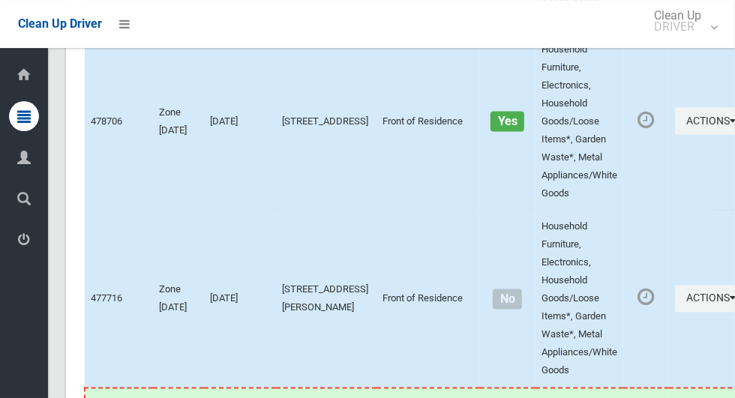
scroll to position [7134, 0]
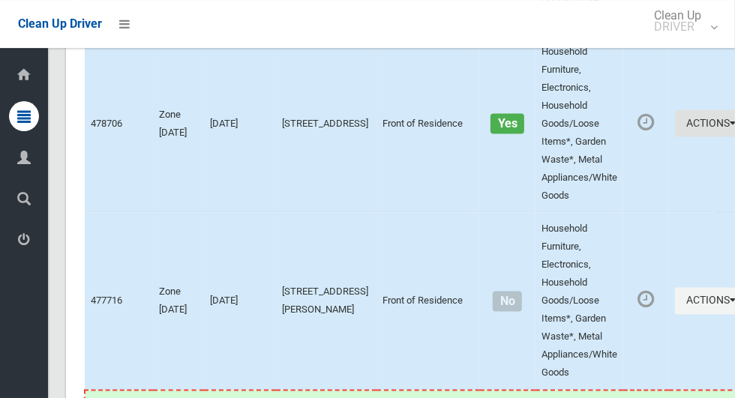
click at [675, 137] on button "Actions" at bounding box center [711, 124] width 72 height 28
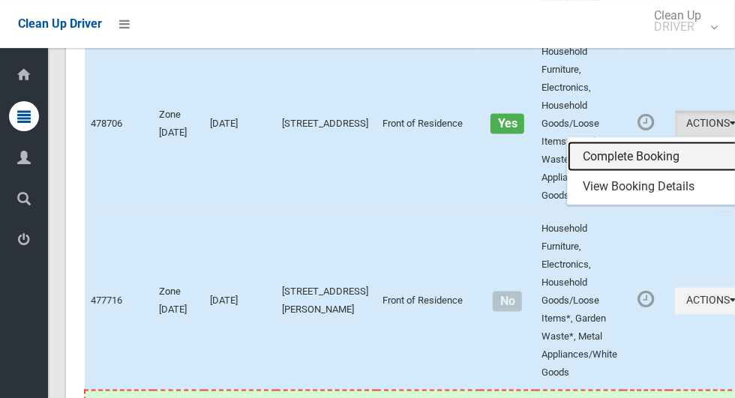
click at [581, 171] on link "Complete Booking" at bounding box center [657, 156] width 179 height 30
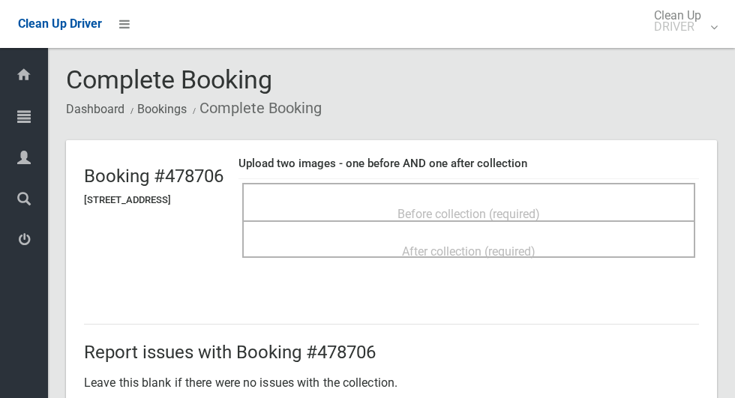
click at [540, 207] on span "Before collection (required)" at bounding box center [469, 214] width 143 height 14
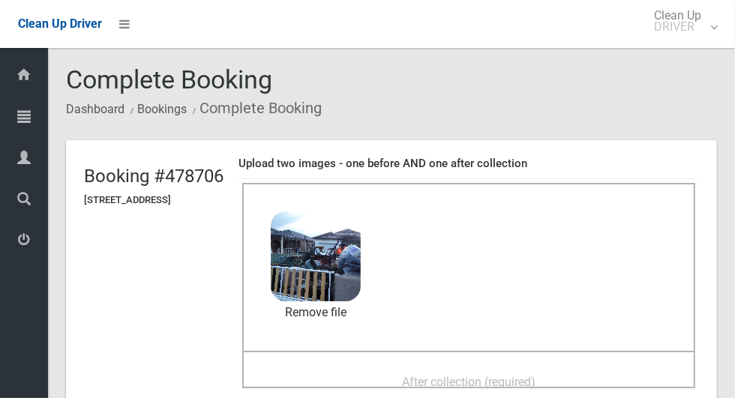
click at [392, 368] on div "After collection (required)" at bounding box center [469, 382] width 420 height 28
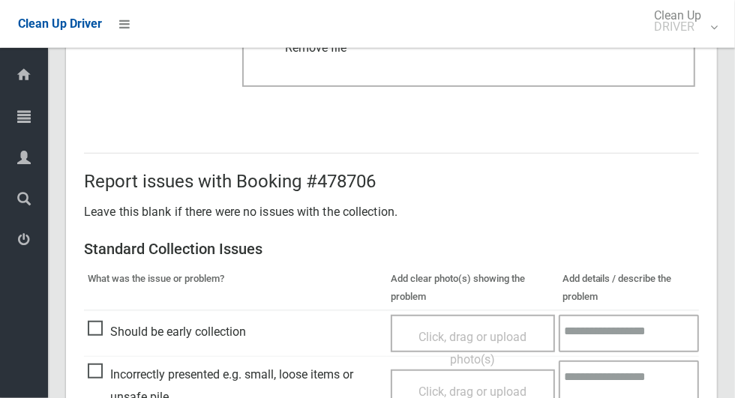
scroll to position [1227, 0]
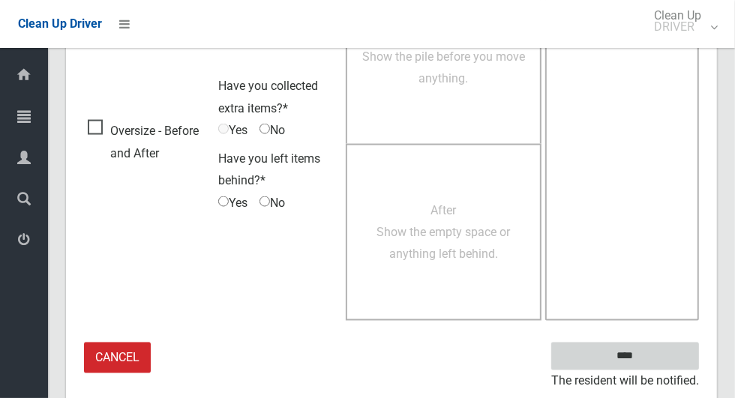
click at [627, 350] on input "****" at bounding box center [625, 357] width 148 height 28
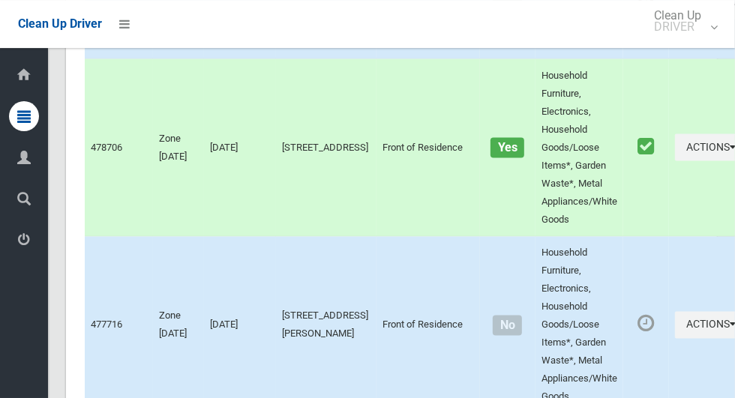
scroll to position [7115, 0]
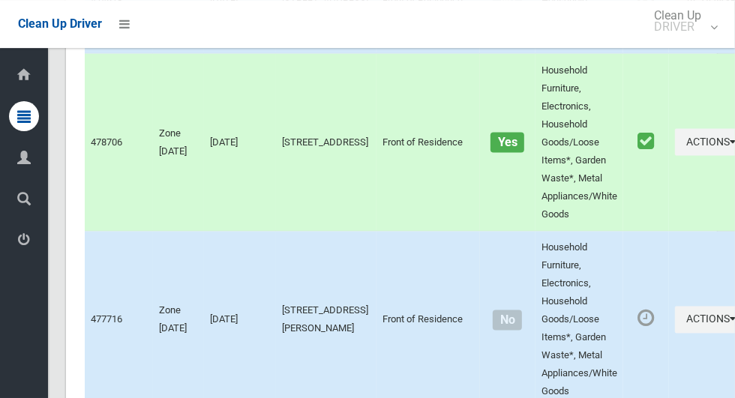
click at [675, 14] on button "Actions" at bounding box center [711, 0] width 72 height 28
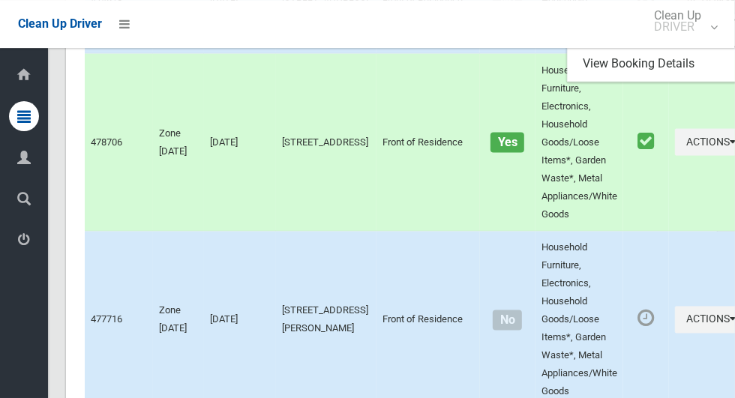
click at [597, 48] on link "Complete Booking" at bounding box center [657, 33] width 179 height 30
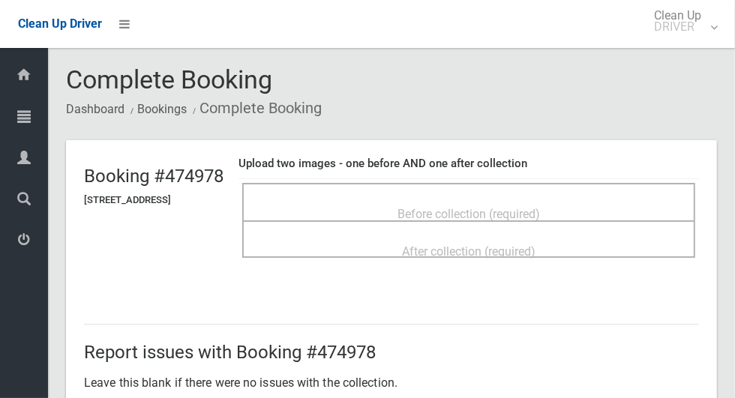
click at [632, 200] on div "Before collection (required)" at bounding box center [469, 214] width 420 height 28
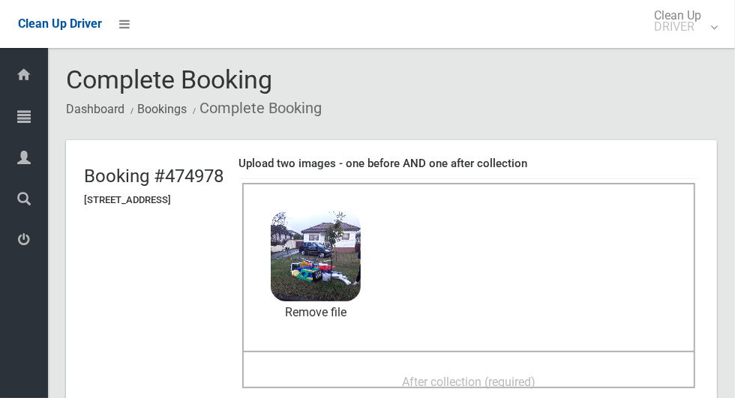
click at [425, 376] on span "After collection (required)" at bounding box center [469, 382] width 134 height 14
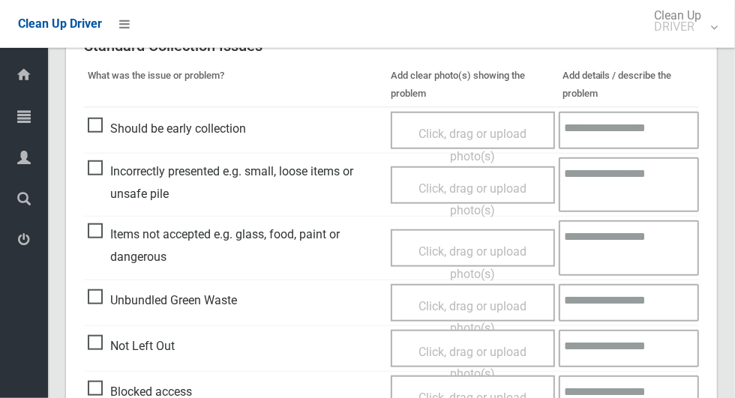
scroll to position [1227, 0]
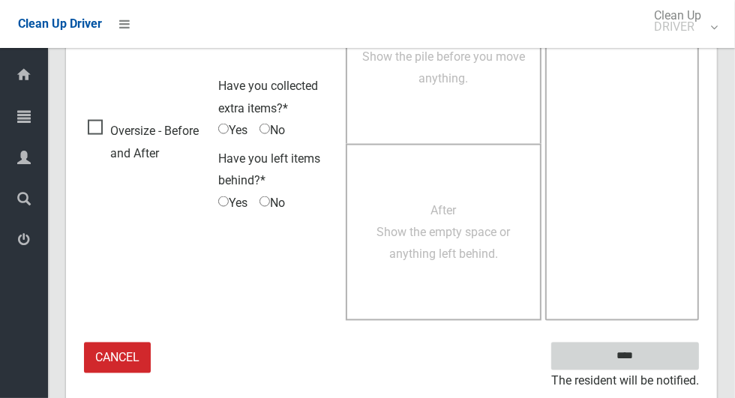
click at [651, 364] on input "****" at bounding box center [625, 357] width 148 height 28
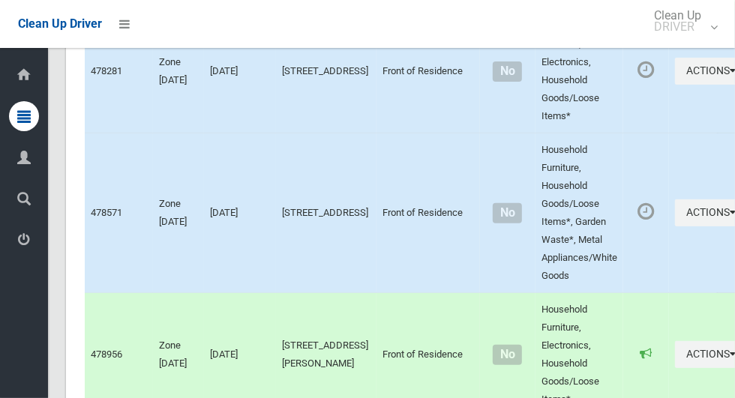
scroll to position [8388, 0]
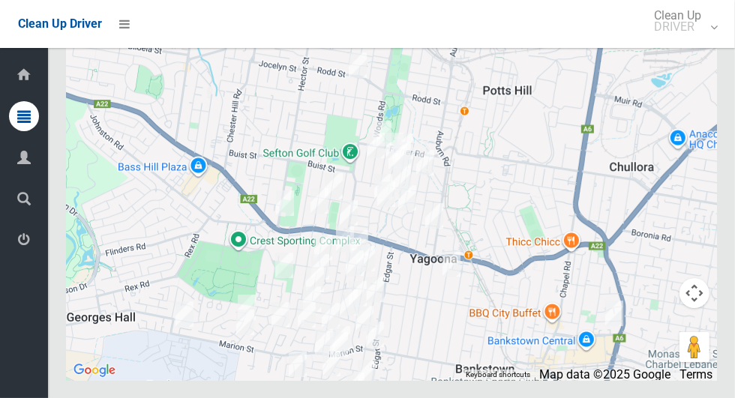
click at [566, 84] on div at bounding box center [391, 192] width 651 height 375
click at [125, 18] on icon at bounding box center [124, 24] width 11 height 26
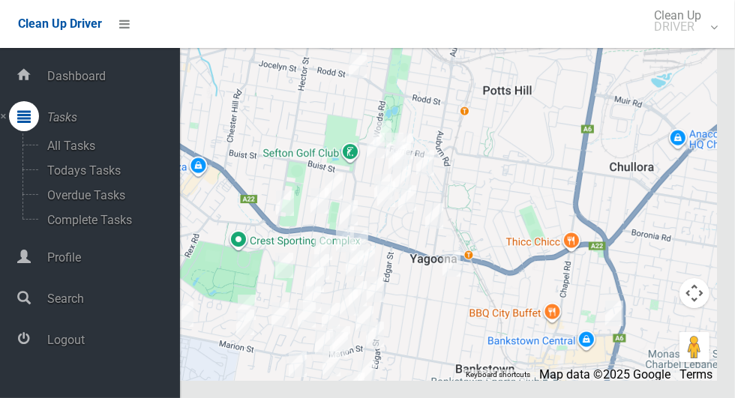
click at [82, 344] on span "Logout" at bounding box center [111, 340] width 137 height 14
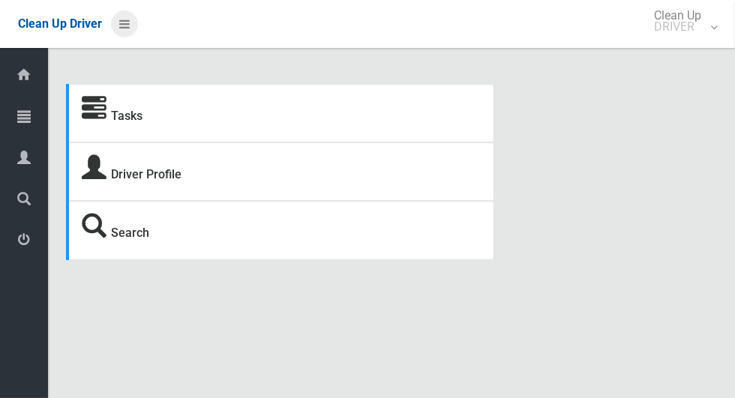
click at [129, 37] on icon at bounding box center [124, 24] width 11 height 26
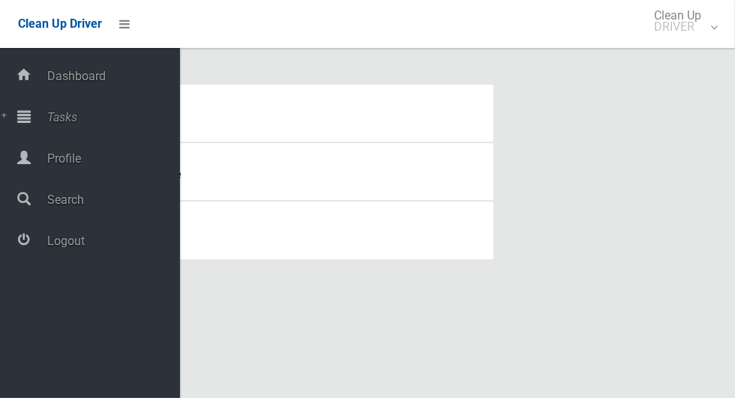
click at [76, 116] on span "Tasks" at bounding box center [111, 117] width 137 height 14
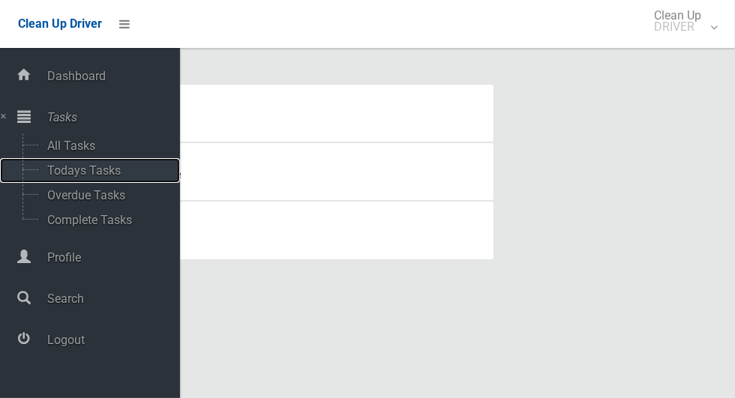
click at [100, 171] on span "Todays Tasks" at bounding box center [105, 171] width 125 height 14
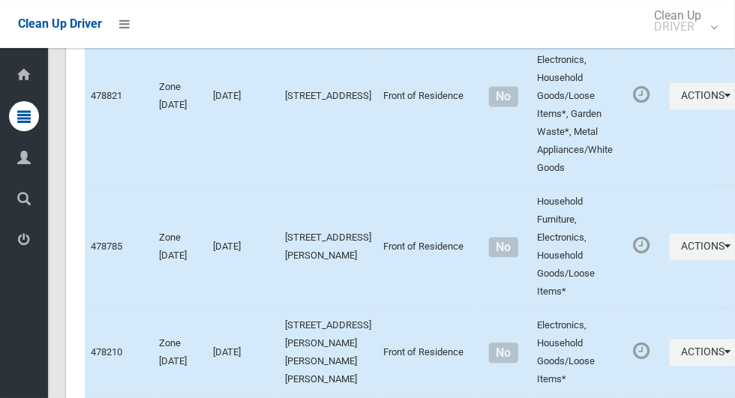
scroll to position [8262, 0]
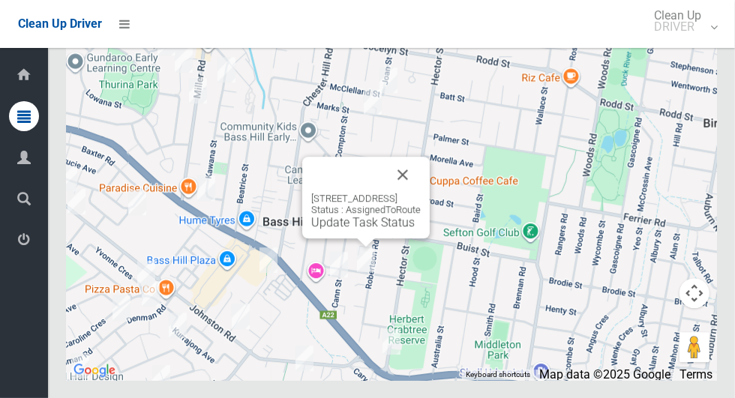
click at [421, 193] on button "Close" at bounding box center [403, 175] width 36 height 36
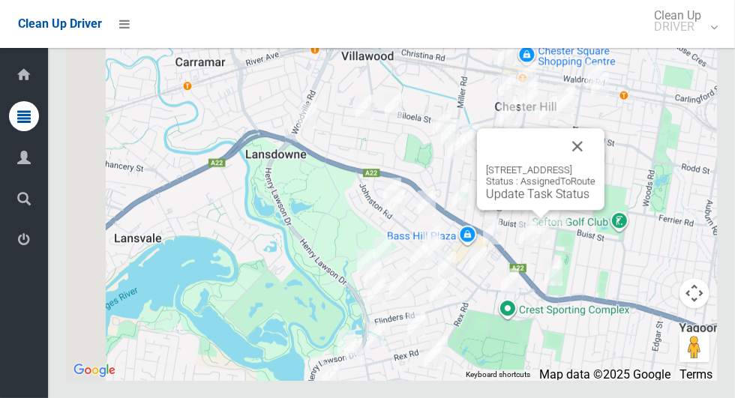
click at [596, 164] on button "Close" at bounding box center [578, 146] width 36 height 36
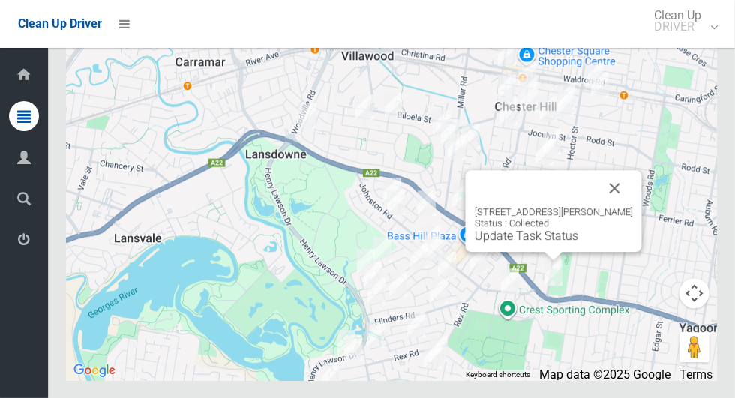
click at [628, 206] on button "Close" at bounding box center [615, 188] width 36 height 36
click at [633, 206] on button "Close" at bounding box center [615, 188] width 36 height 36
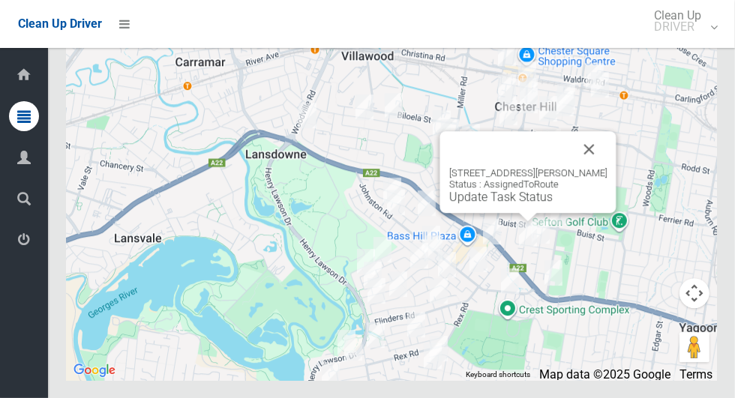
click at [600, 167] on button "Close" at bounding box center [590, 149] width 36 height 36
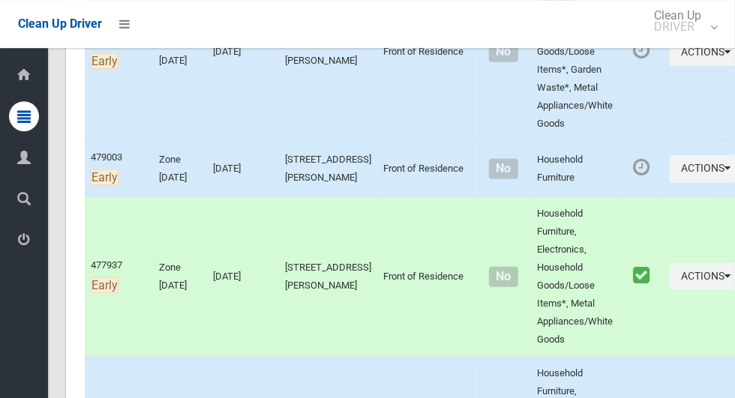
scroll to position [385, 0]
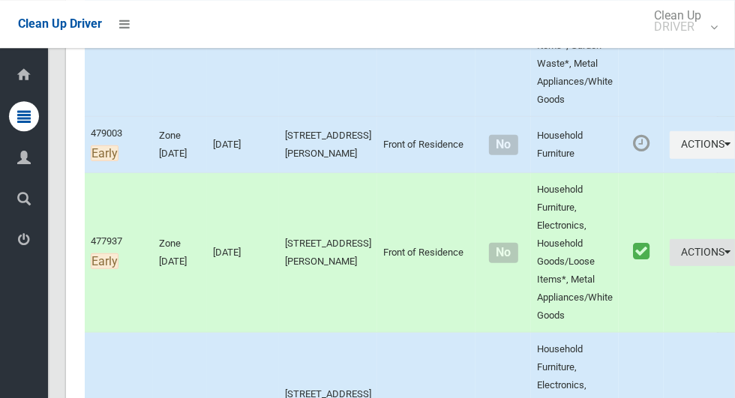
click at [688, 267] on button "Actions" at bounding box center [706, 253] width 72 height 28
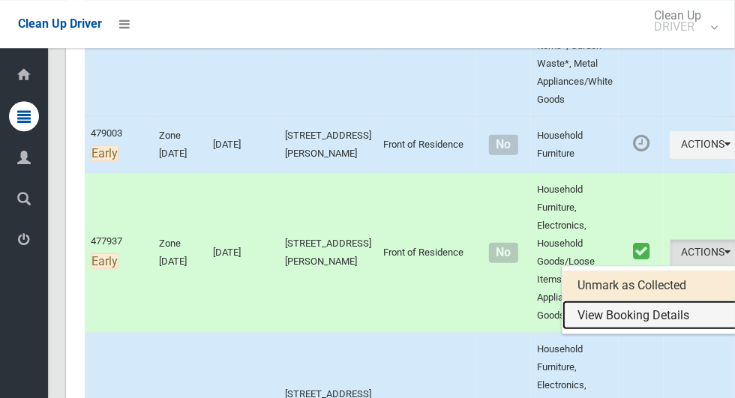
click at [602, 331] on link "View Booking Details" at bounding box center [652, 316] width 179 height 30
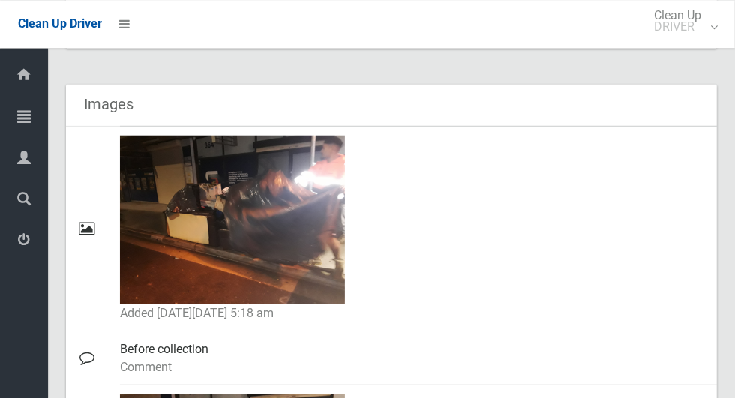
scroll to position [653, 0]
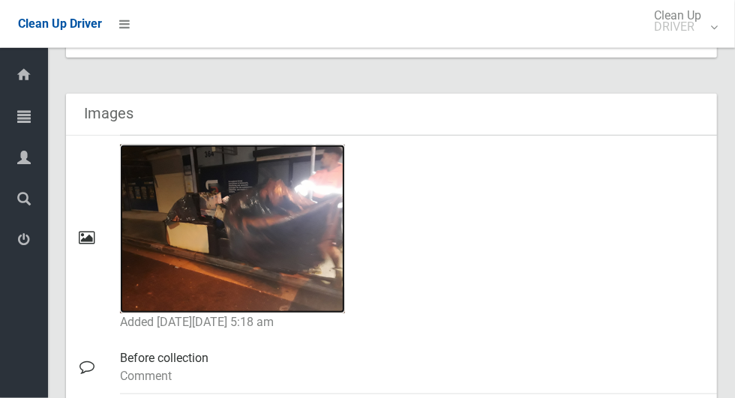
click at [275, 235] on img at bounding box center [232, 229] width 225 height 169
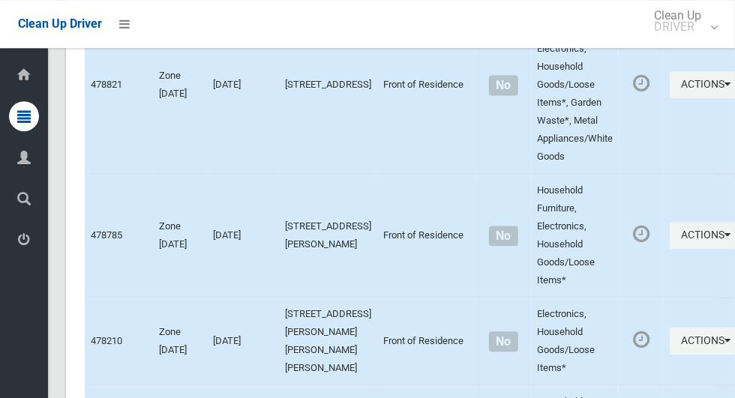
scroll to position [4539, 0]
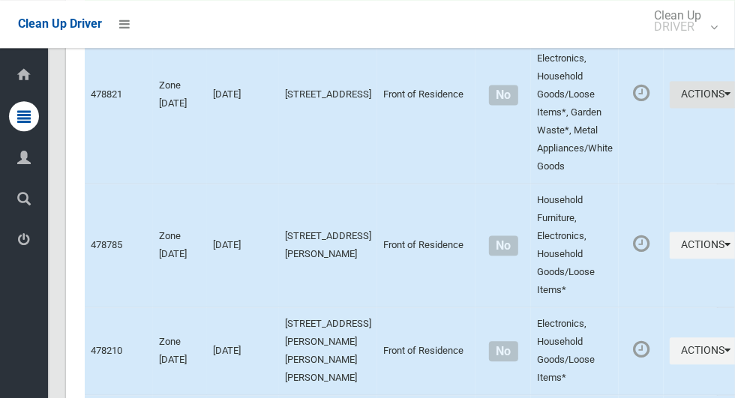
click at [673, 109] on button "Actions" at bounding box center [706, 95] width 72 height 28
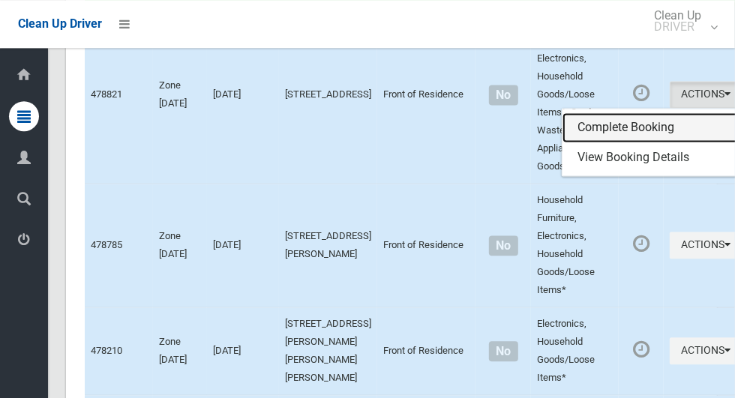
click at [602, 143] on link "Complete Booking" at bounding box center [652, 128] width 179 height 30
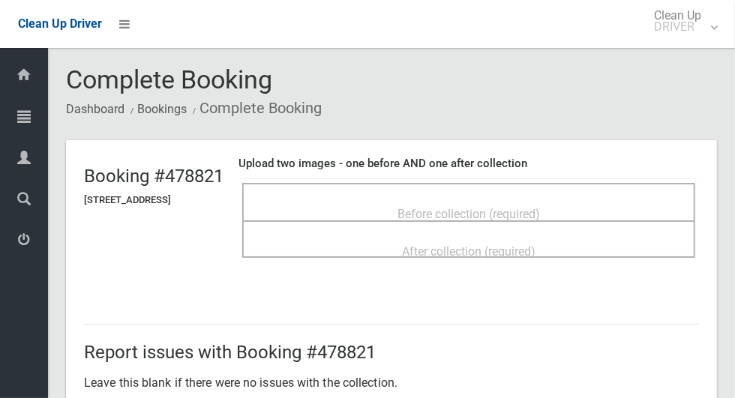
click at [486, 200] on div "Before collection (required)" at bounding box center [469, 214] width 420 height 28
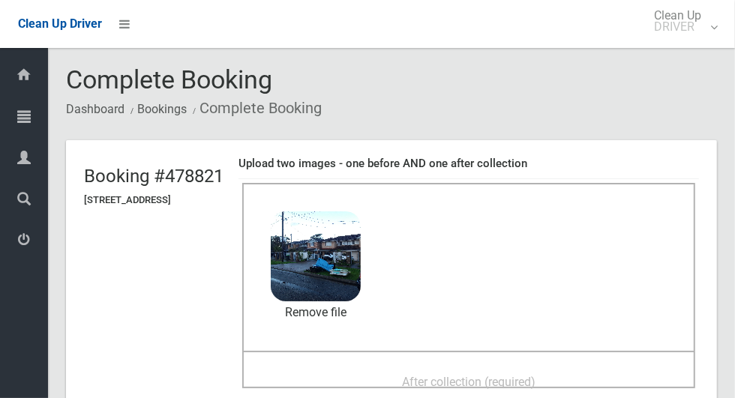
click at [520, 377] on span "After collection (required)" at bounding box center [469, 382] width 134 height 14
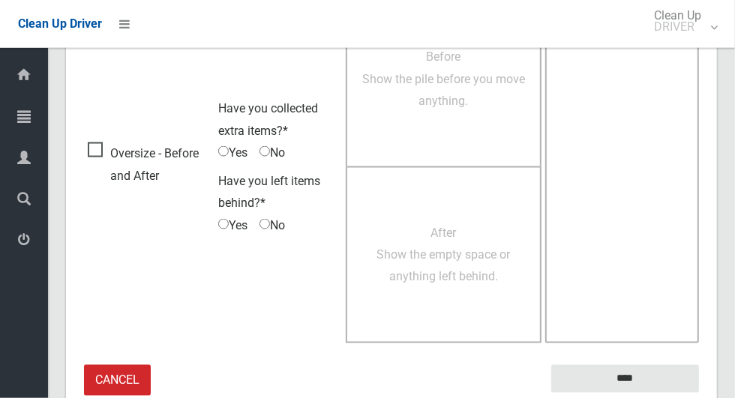
scroll to position [1227, 0]
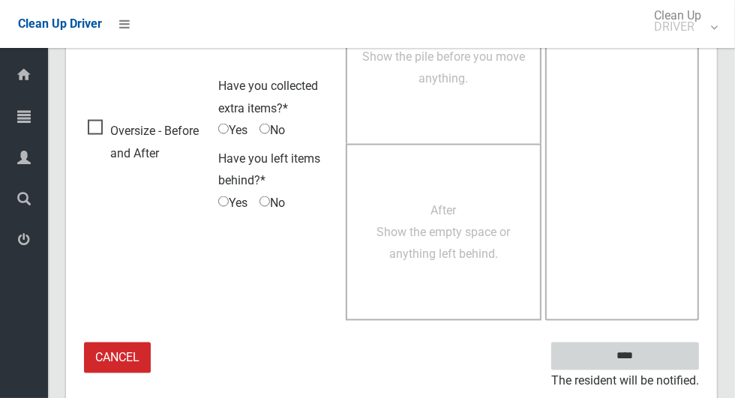
click at [665, 349] on input "****" at bounding box center [625, 357] width 148 height 28
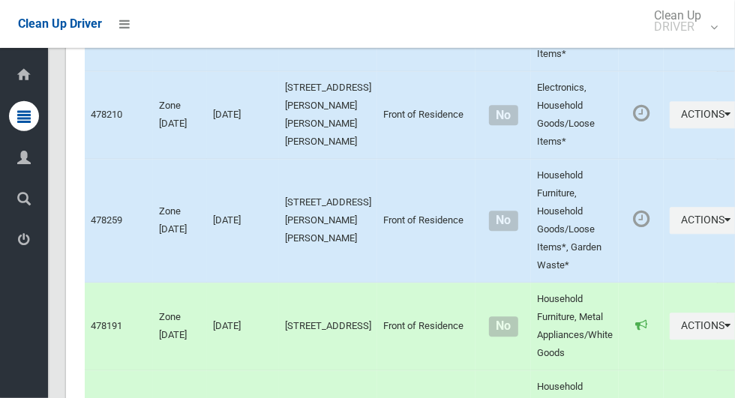
scroll to position [8262, 0]
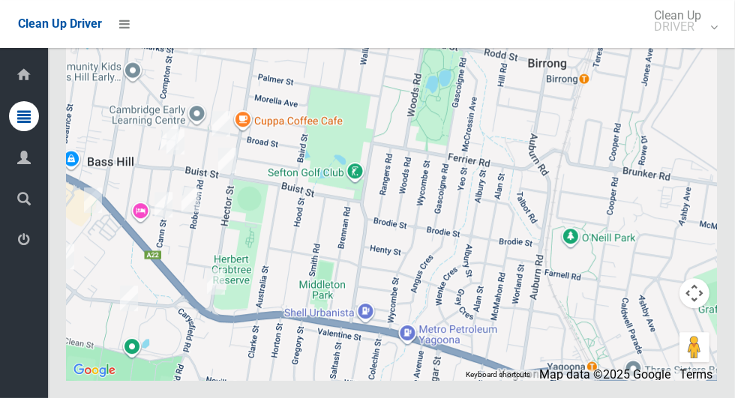
click at [281, 269] on div at bounding box center [391, 192] width 651 height 375
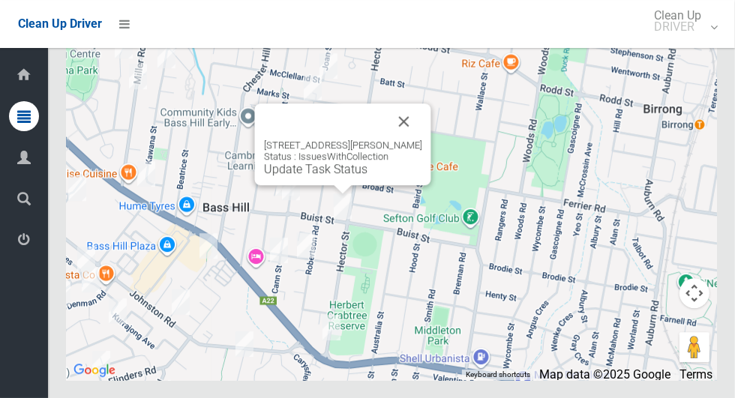
click at [411, 140] on button "Close" at bounding box center [404, 122] width 36 height 36
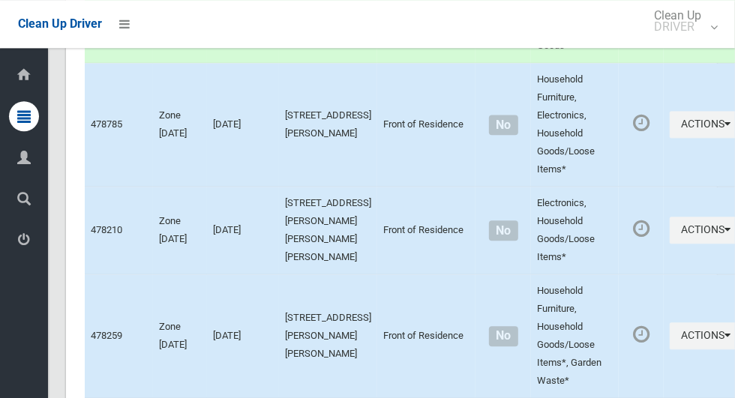
scroll to position [4665, 0]
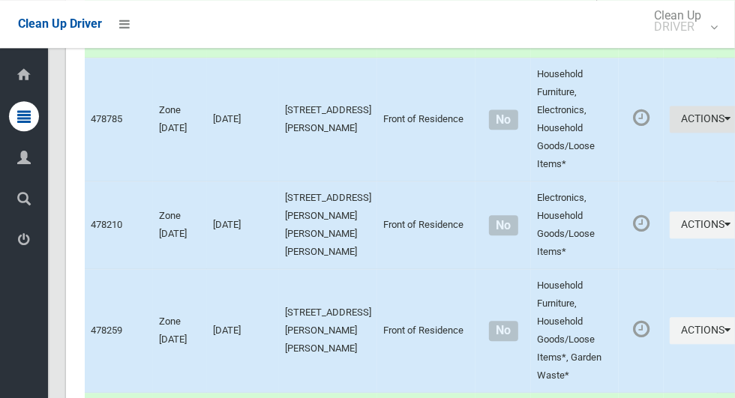
click at [670, 134] on button "Actions" at bounding box center [706, 120] width 72 height 28
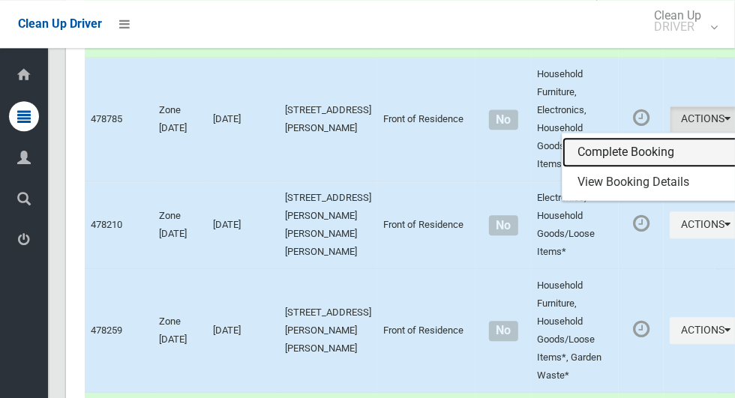
click at [600, 167] on link "Complete Booking" at bounding box center [652, 152] width 179 height 30
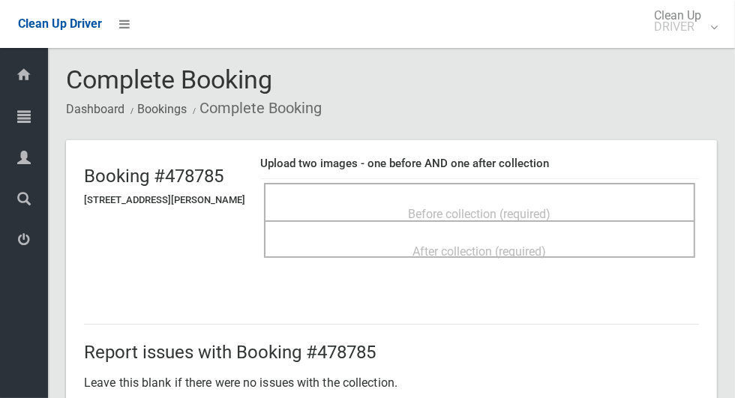
click at [524, 200] on div "Before collection (required)" at bounding box center [480, 214] width 398 height 28
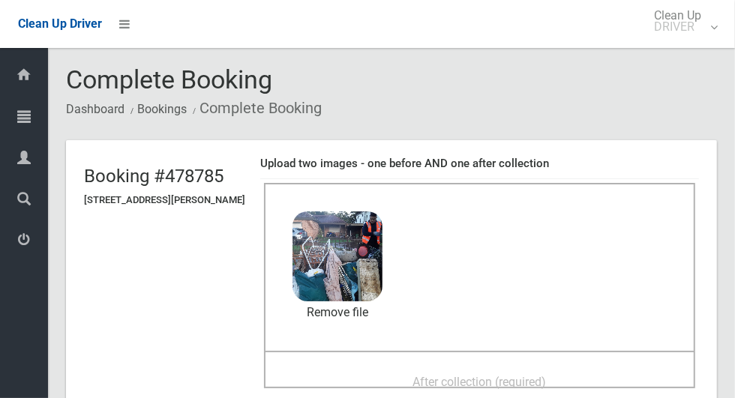
click at [434, 376] on span "After collection (required)" at bounding box center [480, 382] width 134 height 14
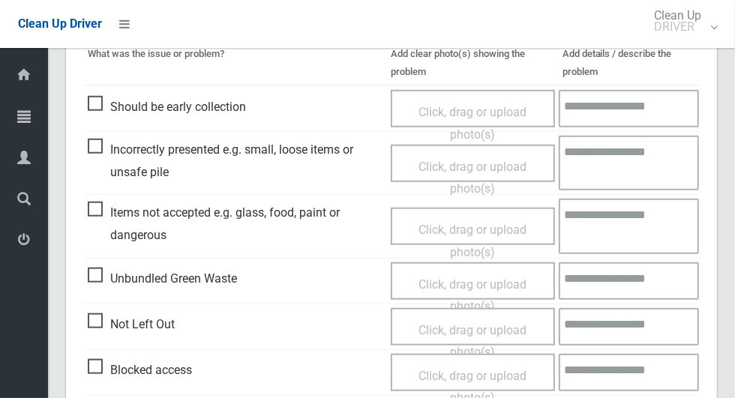
scroll to position [1227, 0]
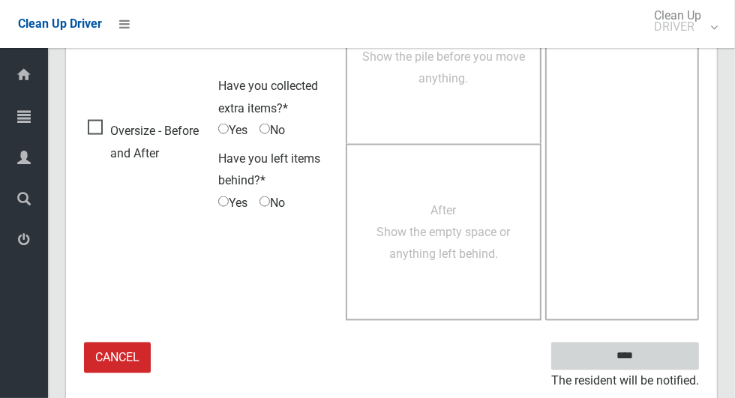
click at [631, 356] on input "****" at bounding box center [625, 357] width 148 height 28
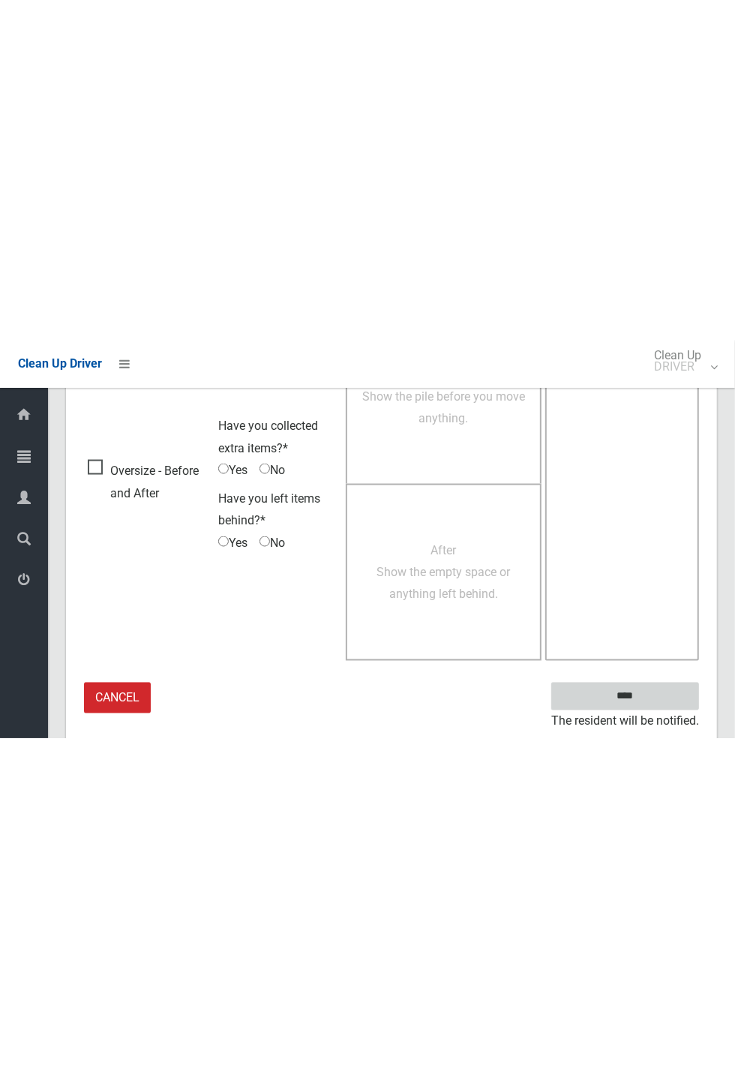
scroll to position [590, 0]
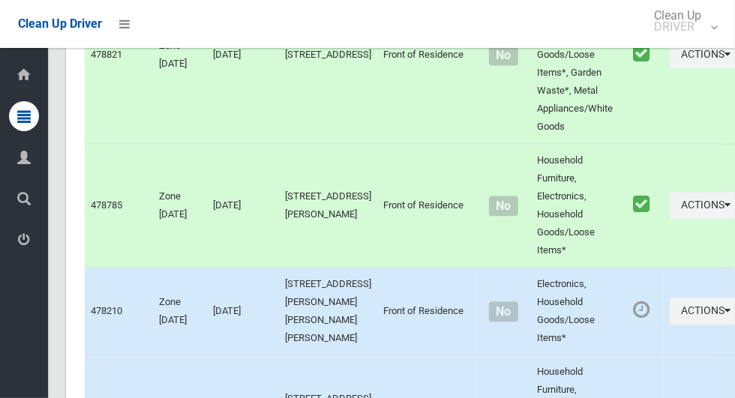
scroll to position [8262, 0]
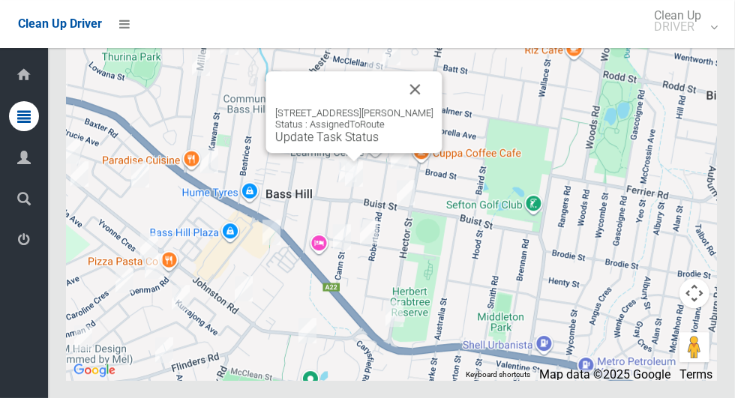
click at [428, 107] on button "Close" at bounding box center [416, 89] width 36 height 36
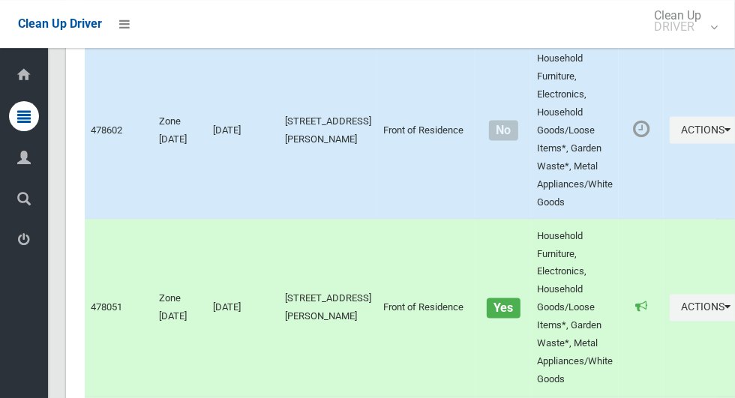
scroll to position [4146, 0]
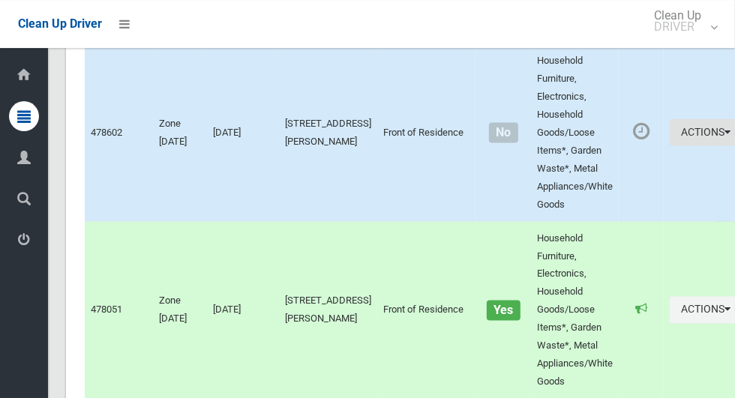
click at [670, 146] on button "Actions" at bounding box center [706, 133] width 72 height 28
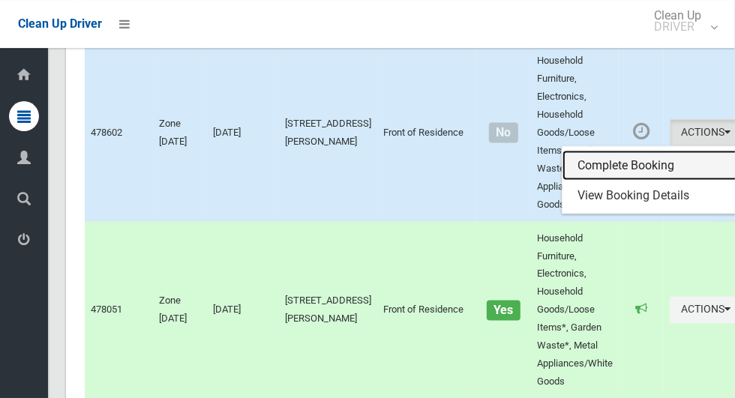
click at [603, 180] on link "Complete Booking" at bounding box center [652, 165] width 179 height 30
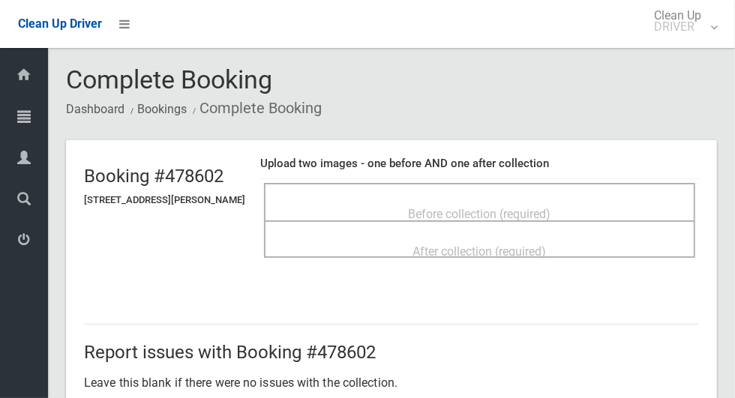
click at [494, 207] on span "Before collection (required)" at bounding box center [480, 214] width 143 height 14
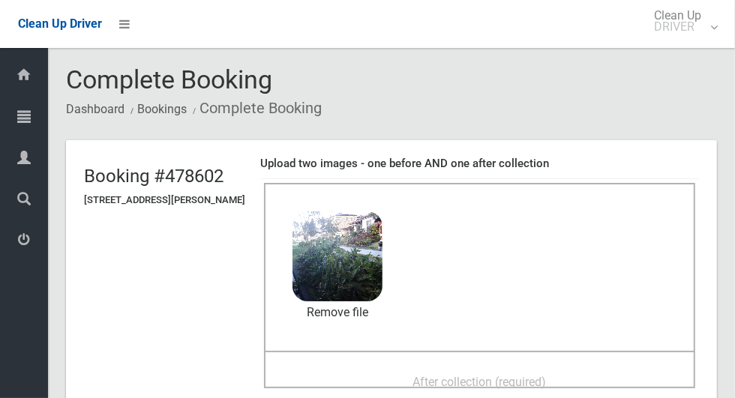
click at [440, 379] on span "After collection (required)" at bounding box center [480, 382] width 134 height 14
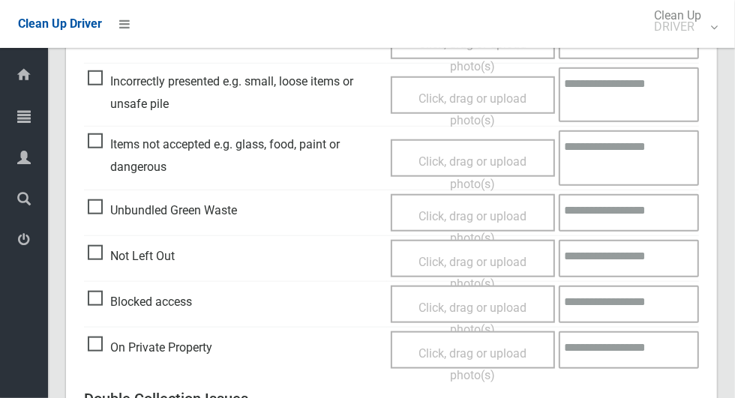
scroll to position [1227, 0]
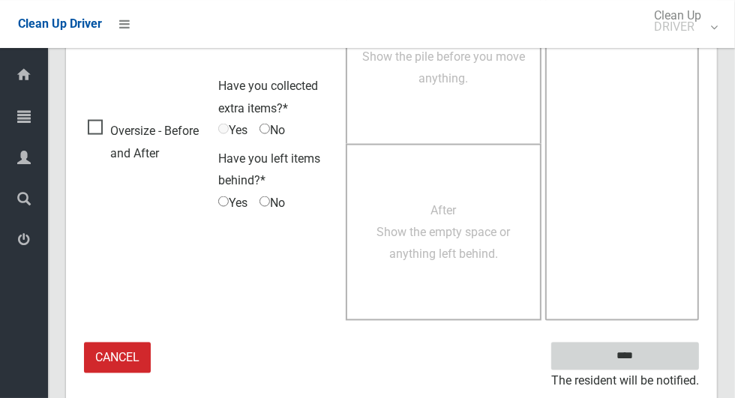
click at [635, 356] on input "****" at bounding box center [625, 357] width 148 height 28
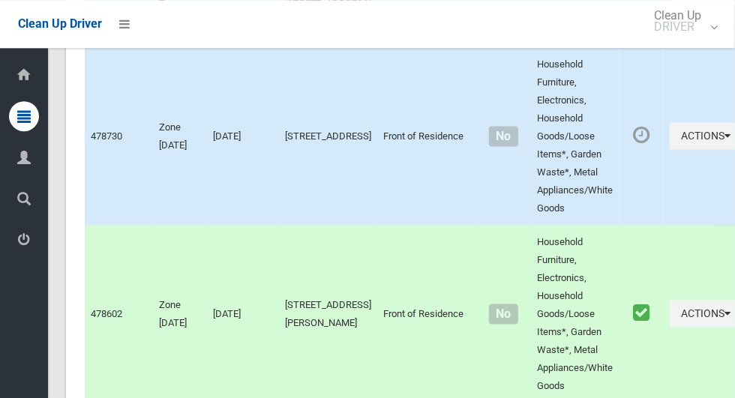
scroll to position [3964, 0]
click at [670, 151] on button "Actions" at bounding box center [706, 137] width 72 height 28
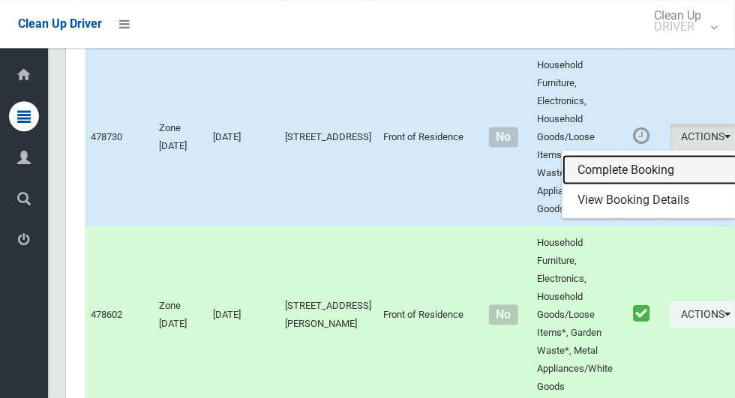
click at [593, 185] on link "Complete Booking" at bounding box center [652, 170] width 179 height 30
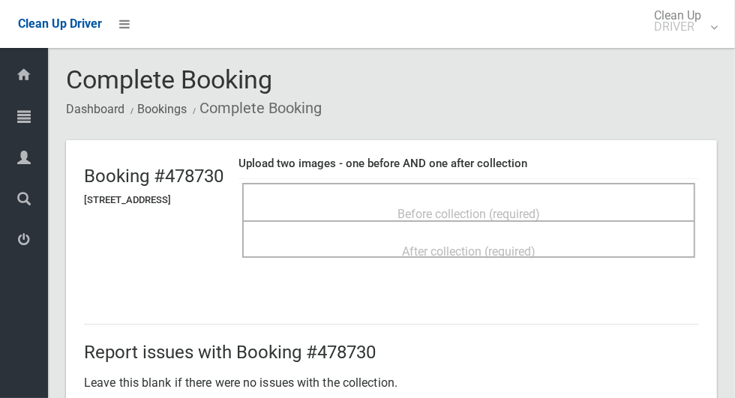
click at [523, 207] on span "Before collection (required)" at bounding box center [469, 214] width 143 height 14
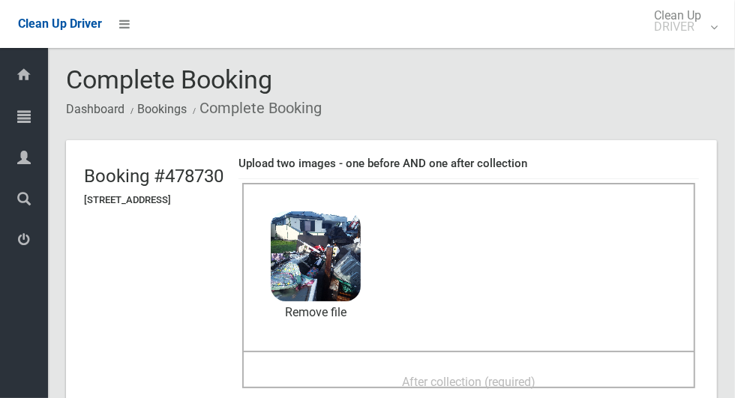
click at [469, 380] on span "After collection (required)" at bounding box center [469, 382] width 134 height 14
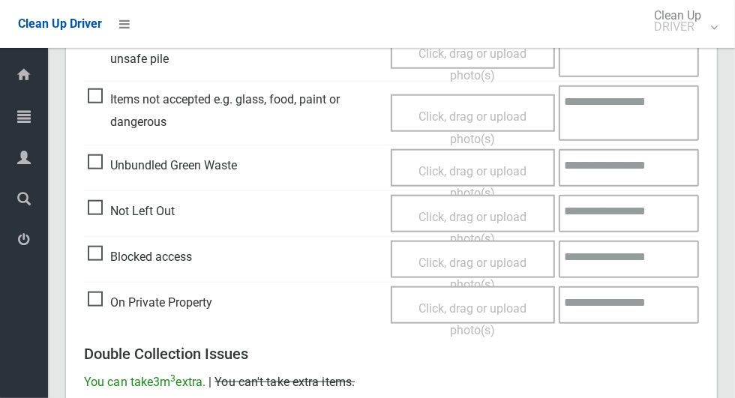
scroll to position [1227, 0]
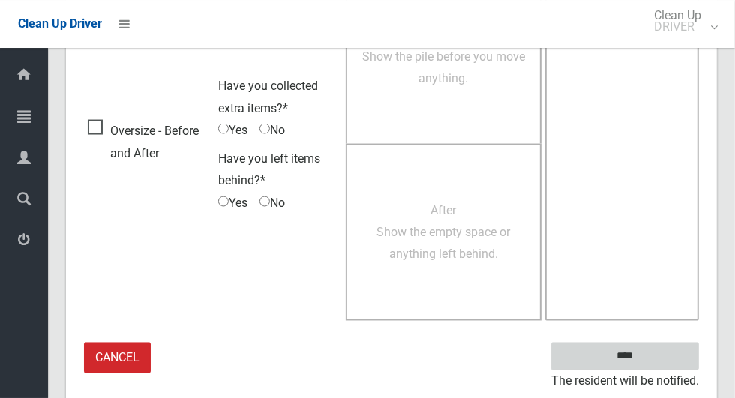
click at [640, 352] on input "****" at bounding box center [625, 357] width 148 height 28
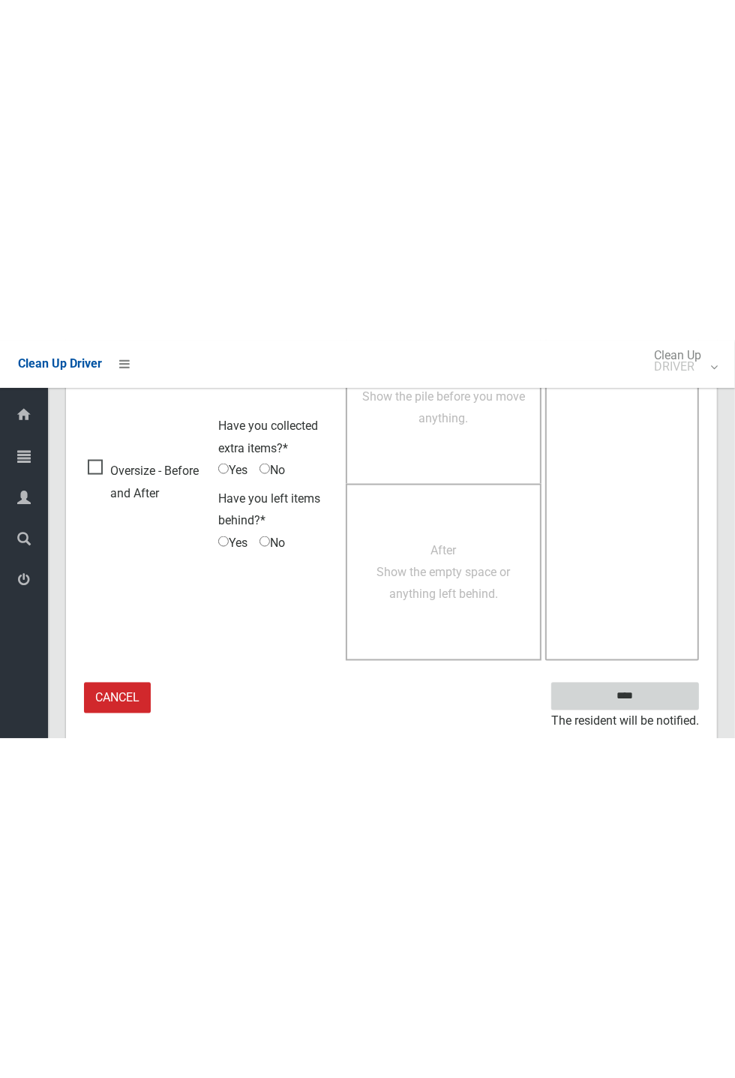
scroll to position [590, 0]
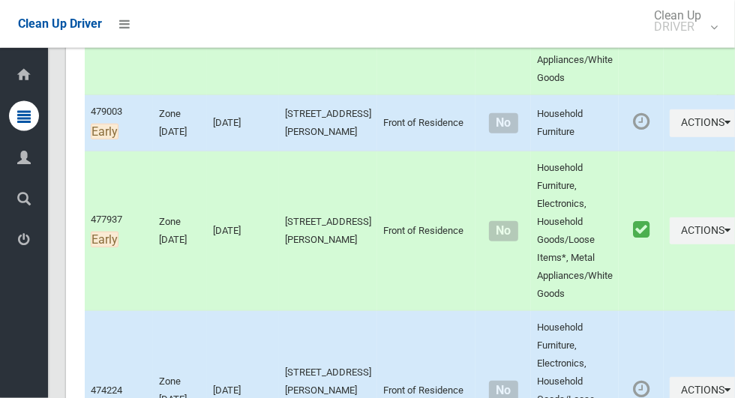
scroll to position [407, 0]
click at [725, 127] on icon "button" at bounding box center [728, 121] width 6 height 11
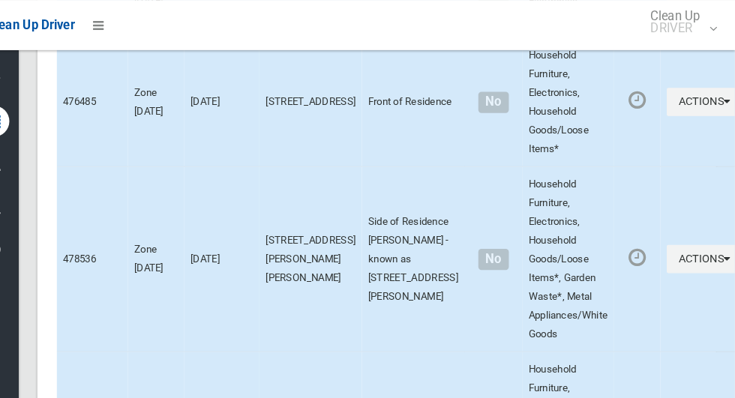
scroll to position [0, 0]
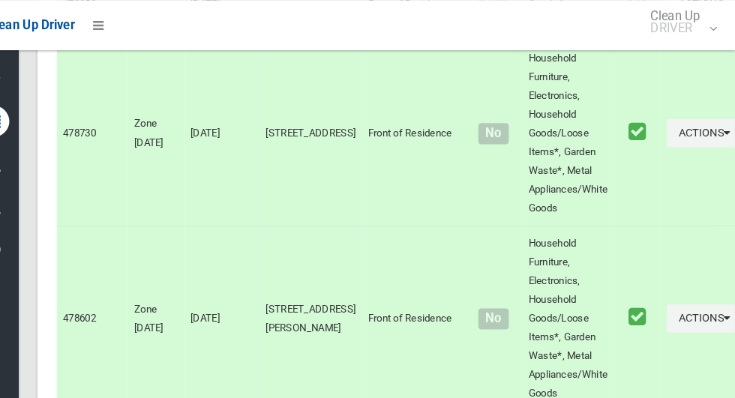
scroll to position [3953, 0]
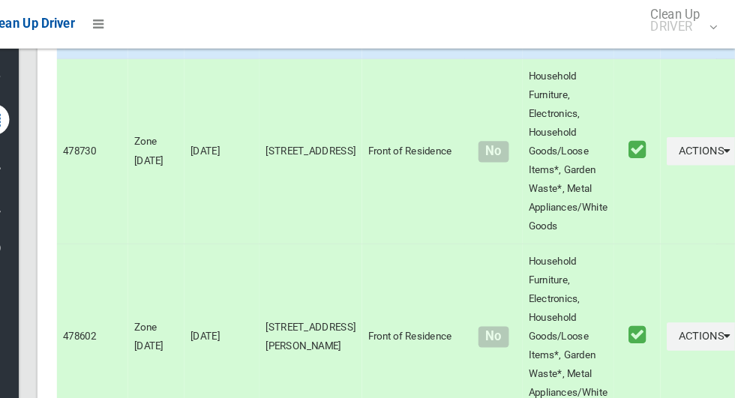
click at [725, 28] on icon "button" at bounding box center [728, 22] width 6 height 11
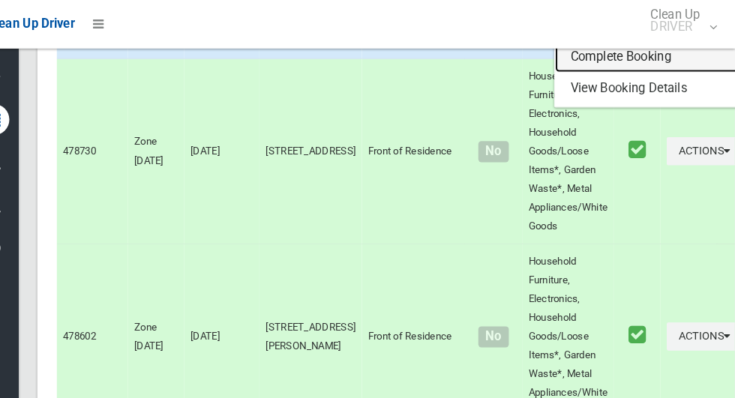
click at [616, 71] on link "Complete Booking" at bounding box center [652, 56] width 179 height 30
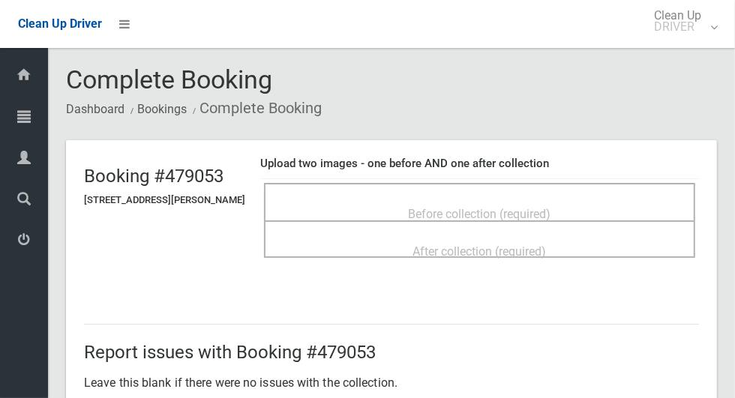
click at [545, 207] on span "Before collection (required)" at bounding box center [480, 214] width 143 height 14
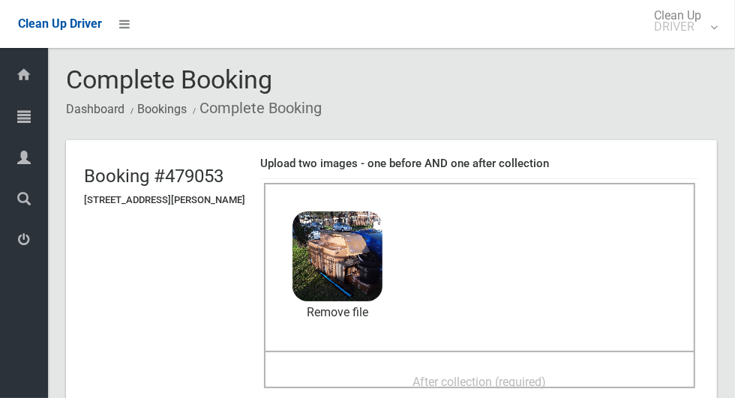
click at [446, 379] on span "After collection (required)" at bounding box center [480, 382] width 134 height 14
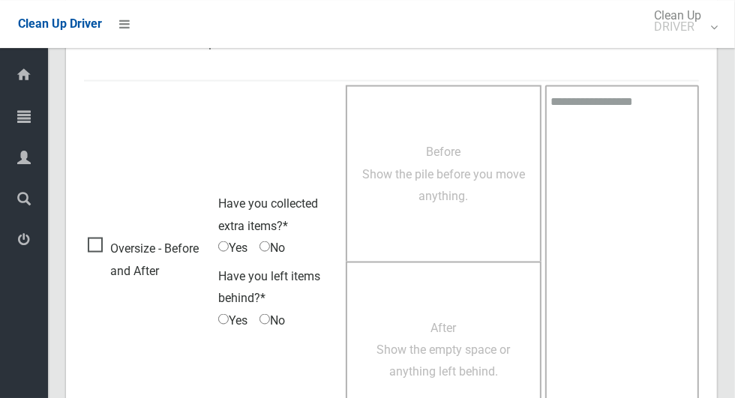
scroll to position [1227, 0]
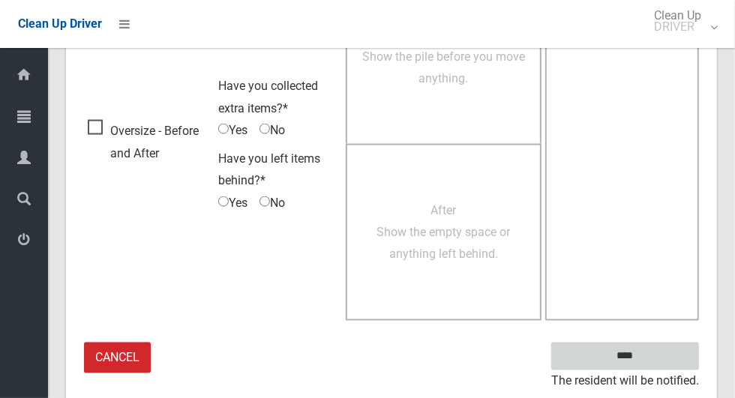
click at [637, 352] on input "****" at bounding box center [625, 357] width 148 height 28
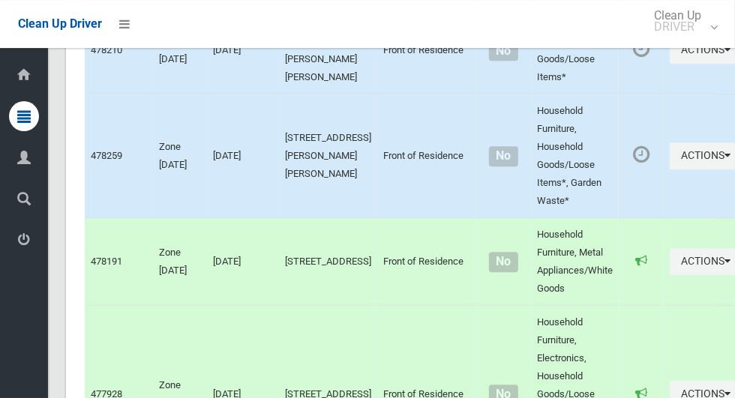
scroll to position [8262, 0]
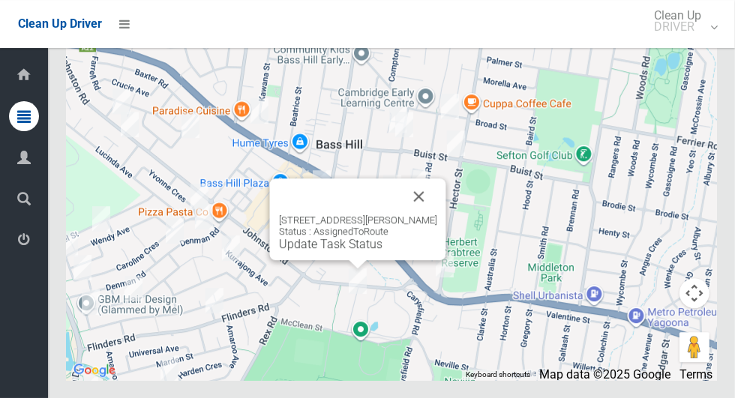
click at [424, 215] on button "Close" at bounding box center [419, 197] width 36 height 36
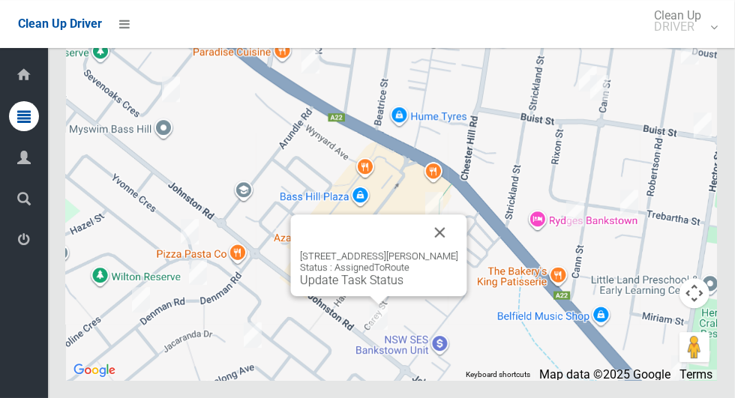
click at [451, 251] on button "Close" at bounding box center [440, 233] width 36 height 36
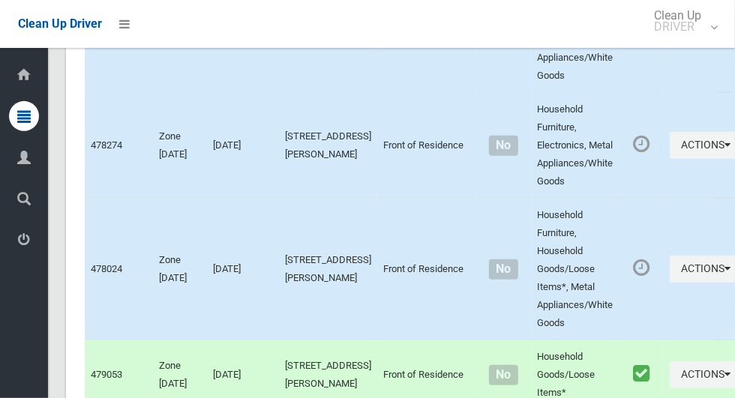
scroll to position [3605, 0]
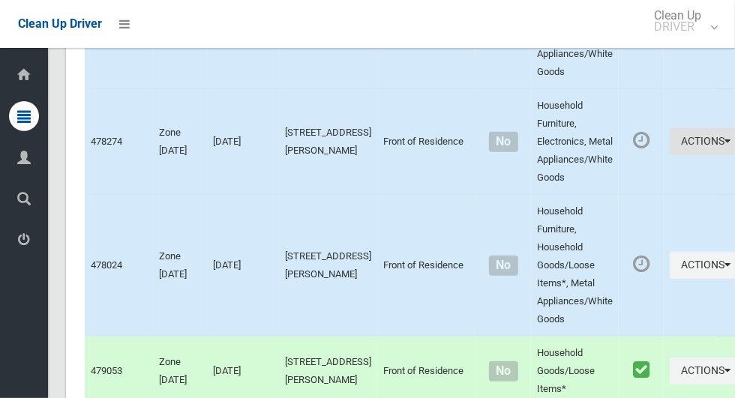
click at [674, 156] on button "Actions" at bounding box center [706, 142] width 72 height 28
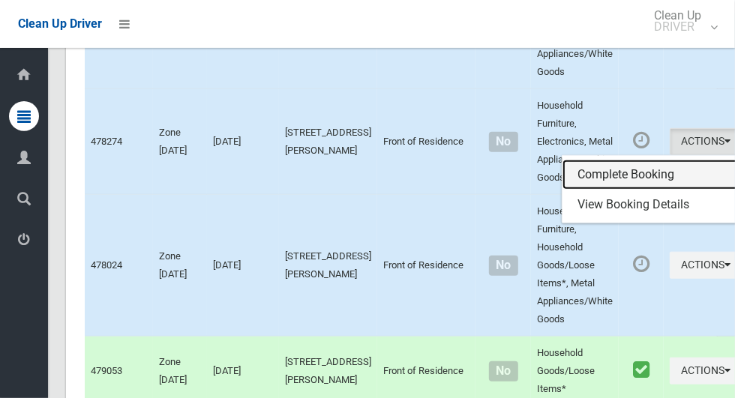
click at [611, 190] on link "Complete Booking" at bounding box center [652, 175] width 179 height 30
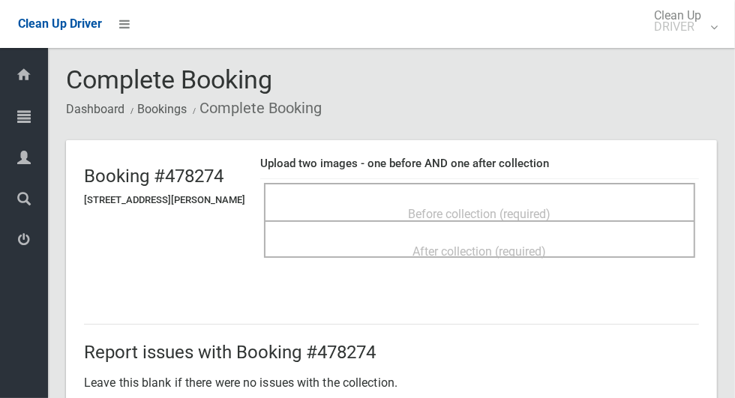
click at [536, 207] on span "Before collection (required)" at bounding box center [480, 214] width 143 height 14
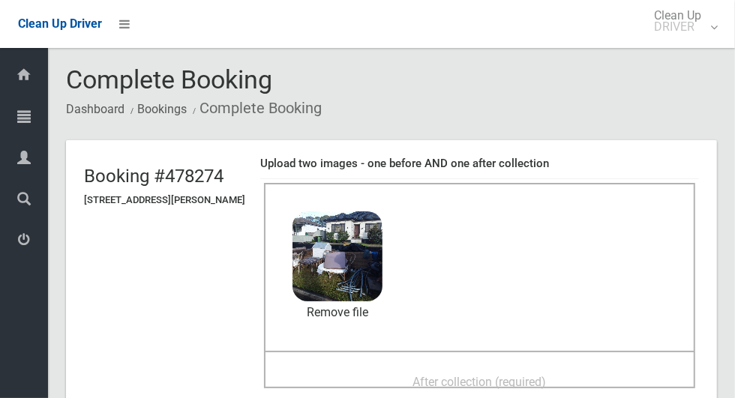
click at [547, 375] on span "After collection (required)" at bounding box center [480, 382] width 134 height 14
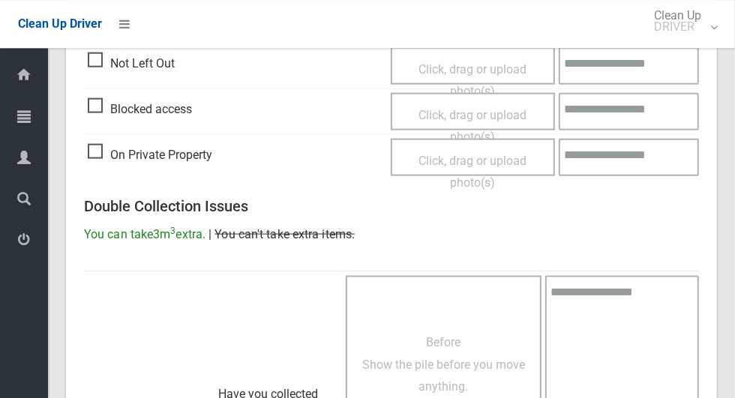
scroll to position [1227, 0]
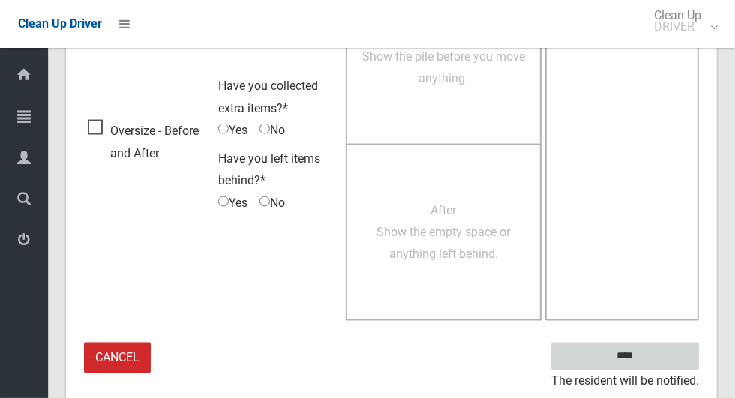
click at [651, 358] on input "****" at bounding box center [625, 357] width 148 height 28
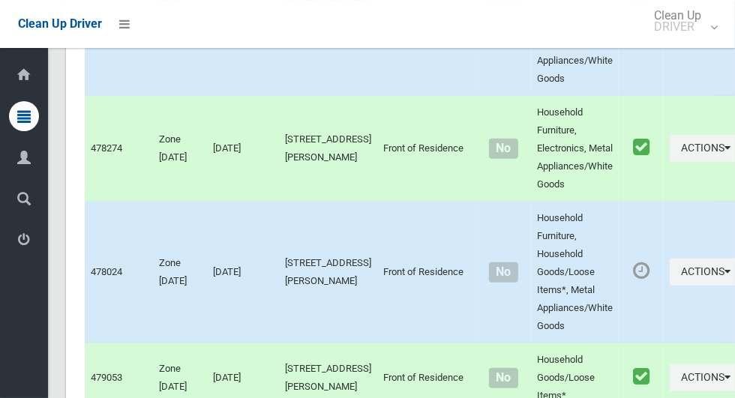
scroll to position [3596, 0]
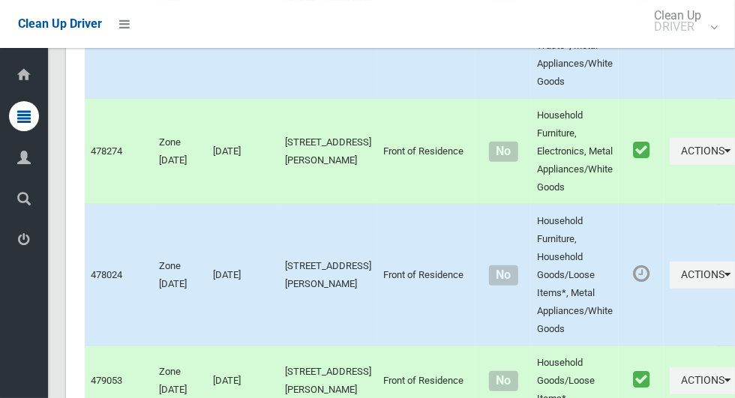
click at [683, 24] on button "Actions" at bounding box center [706, 10] width 72 height 28
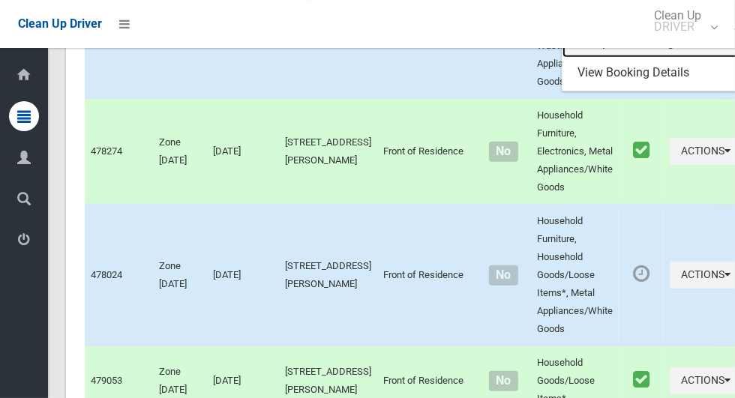
click at [614, 58] on link "Complete Booking" at bounding box center [652, 43] width 179 height 30
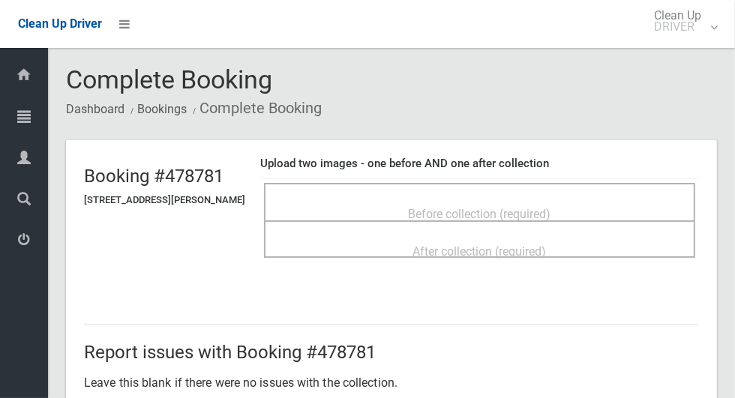
click at [547, 207] on span "Before collection (required)" at bounding box center [480, 214] width 143 height 14
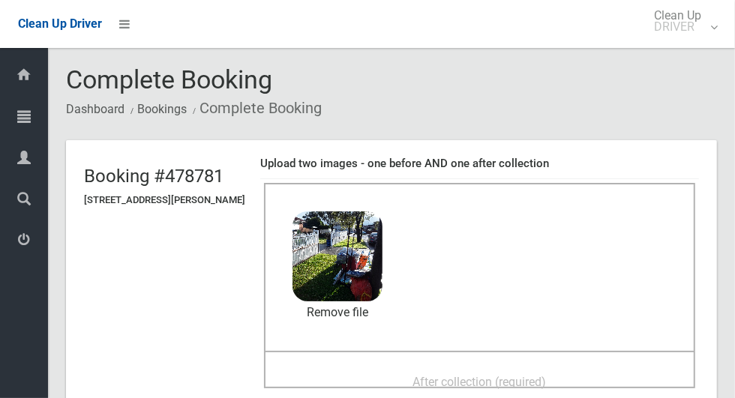
click at [443, 375] on span "After collection (required)" at bounding box center [480, 382] width 134 height 14
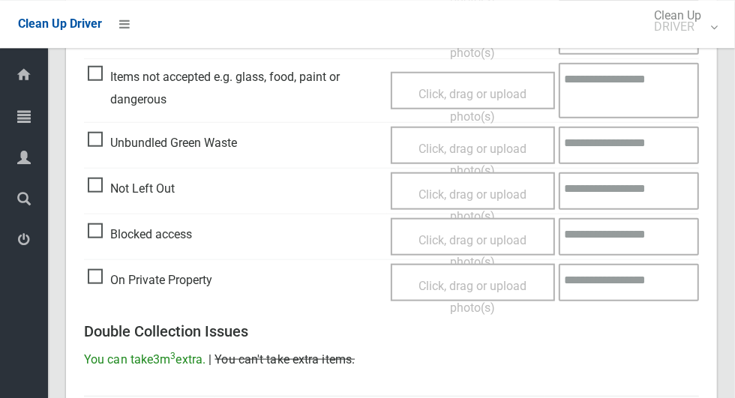
scroll to position [1227, 0]
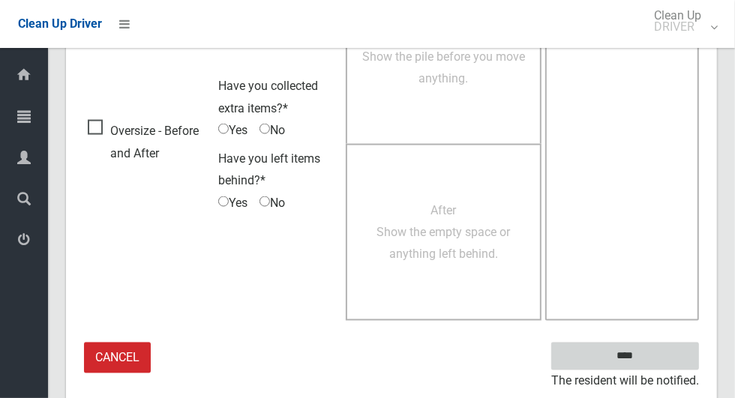
click at [651, 365] on input "****" at bounding box center [625, 357] width 148 height 28
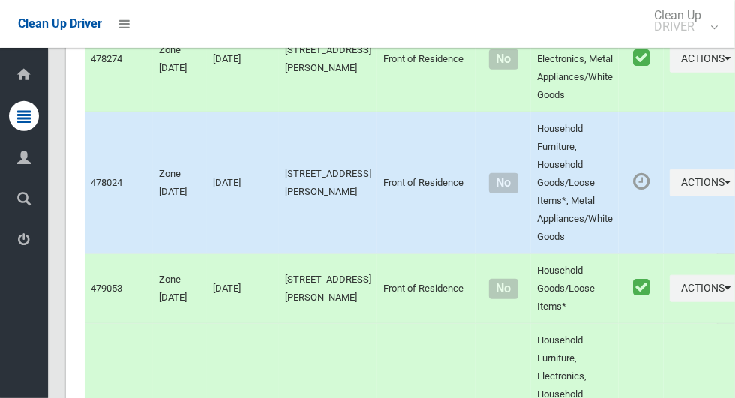
scroll to position [3683, 0]
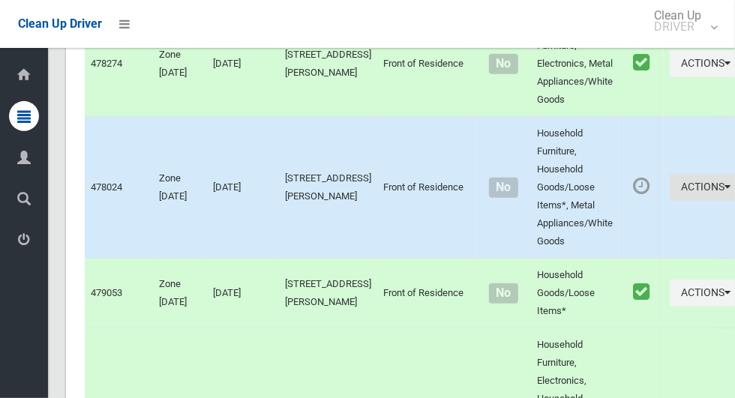
click at [670, 202] on button "Actions" at bounding box center [706, 188] width 72 height 28
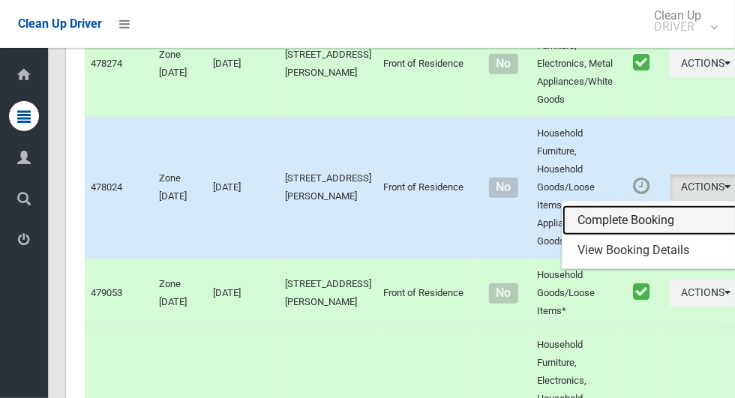
click at [617, 236] on link "Complete Booking" at bounding box center [652, 221] width 179 height 30
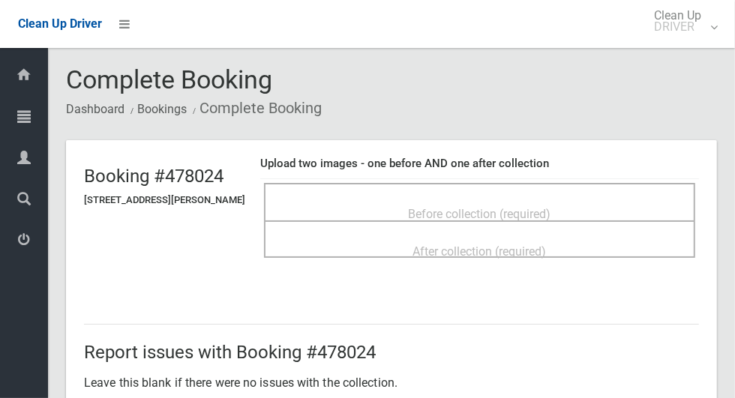
click at [551, 207] on span "Before collection (required)" at bounding box center [480, 214] width 143 height 14
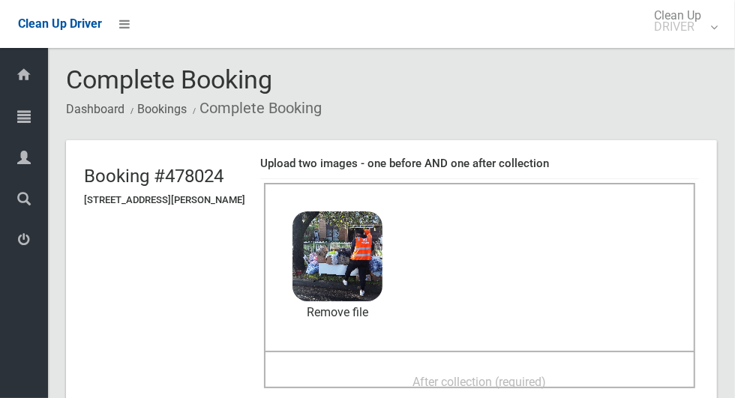
click at [455, 377] on span "After collection (required)" at bounding box center [480, 382] width 134 height 14
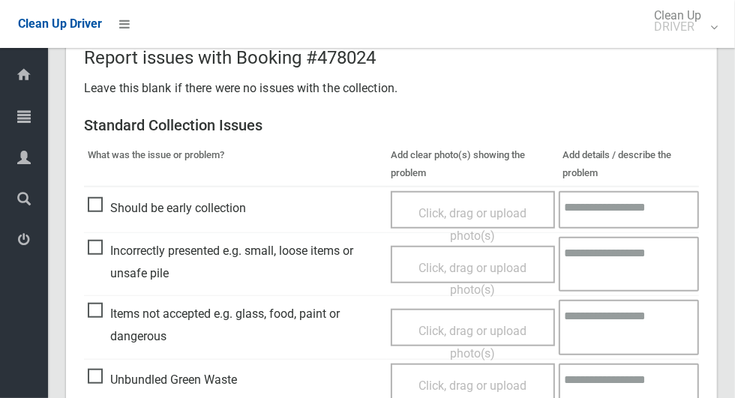
scroll to position [1227, 0]
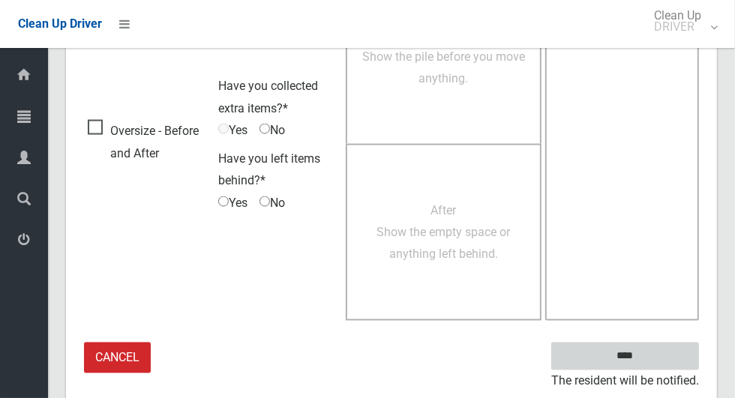
click at [635, 350] on input "****" at bounding box center [625, 357] width 148 height 28
click at [618, 356] on input "****" at bounding box center [625, 357] width 148 height 28
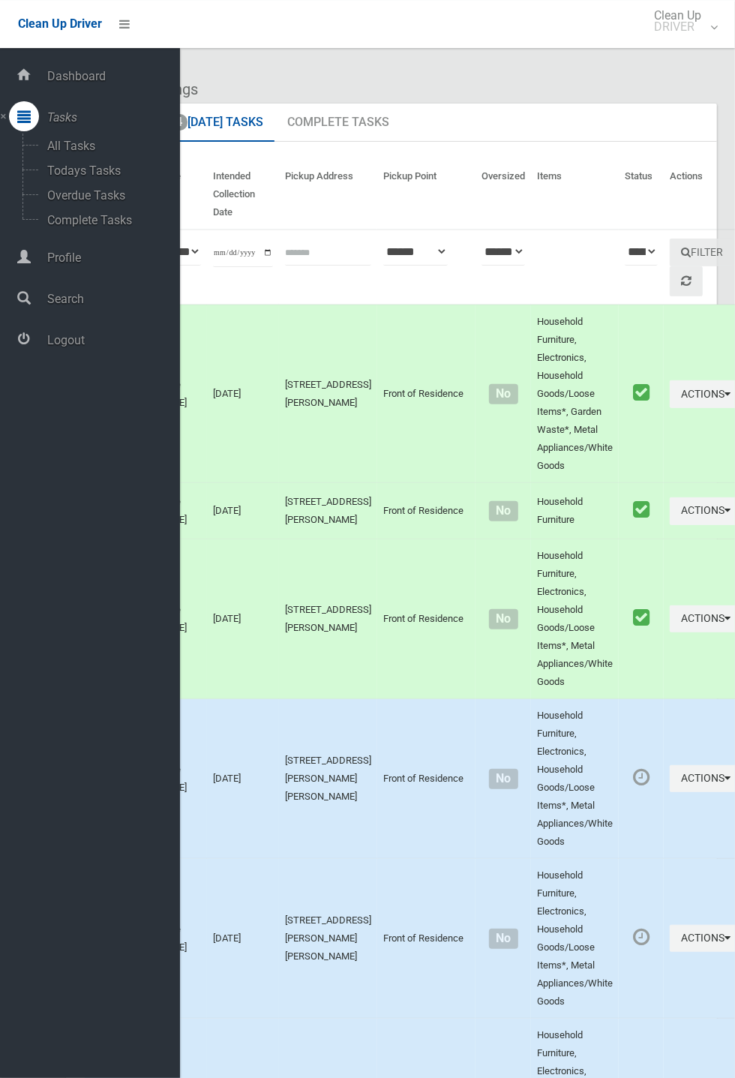
scroll to position [20, 0]
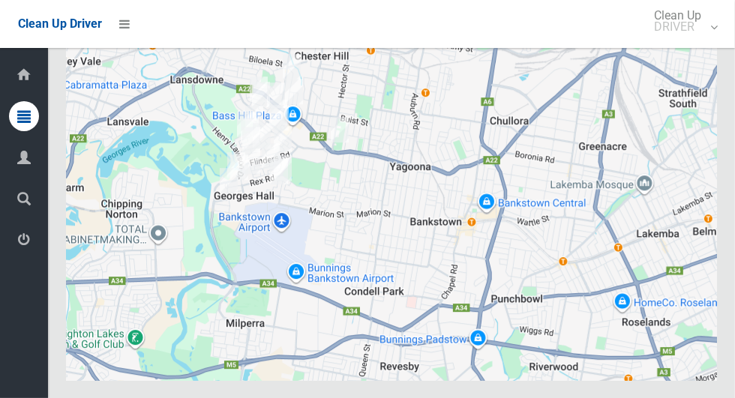
scroll to position [8262, 0]
